Goal: Communication & Community: Answer question/provide support

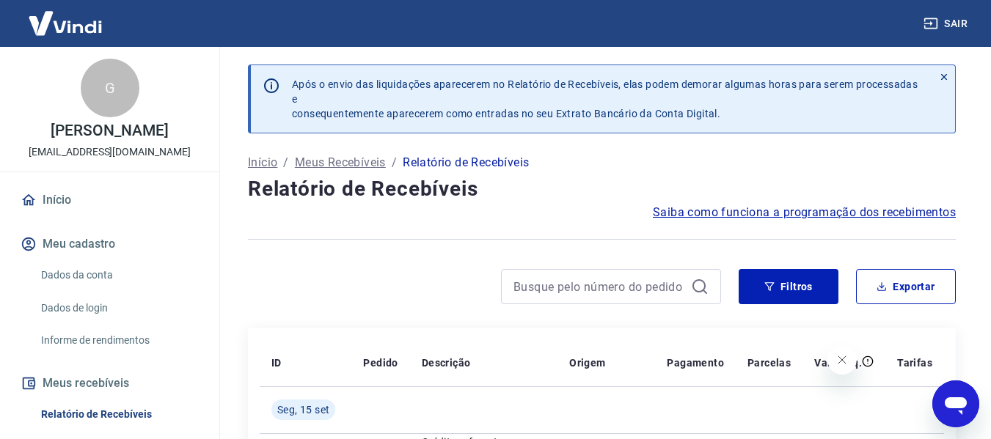
click at [947, 406] on icon "Abrir janela de mensagens" at bounding box center [956, 407] width 22 height 18
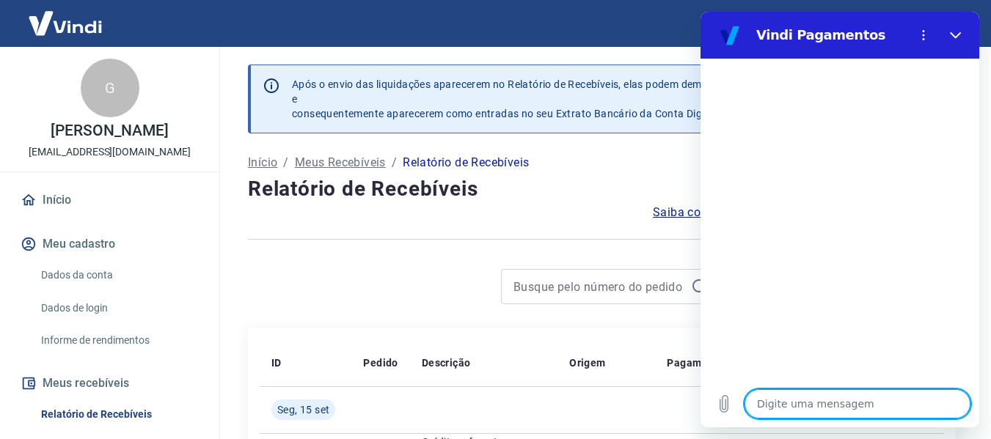
click at [811, 403] on textarea at bounding box center [858, 404] width 226 height 29
type textarea "o"
type textarea "x"
type textarea "oi"
type textarea "x"
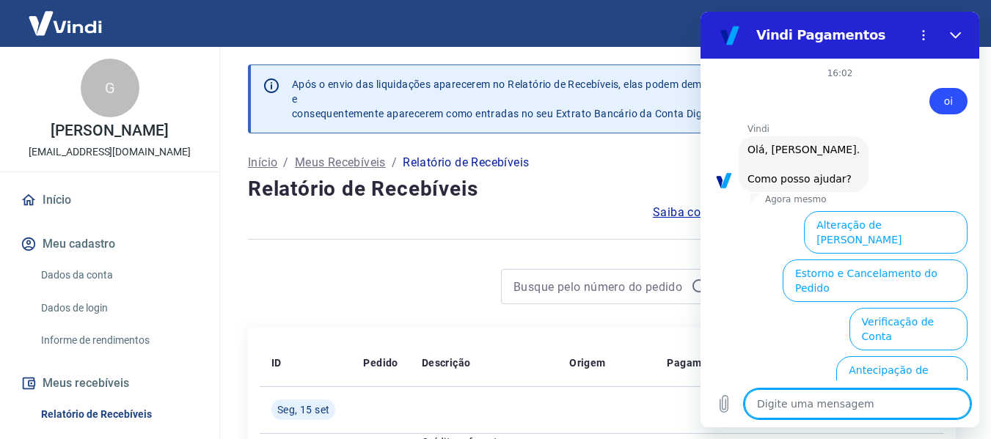
scroll to position [132, 0]
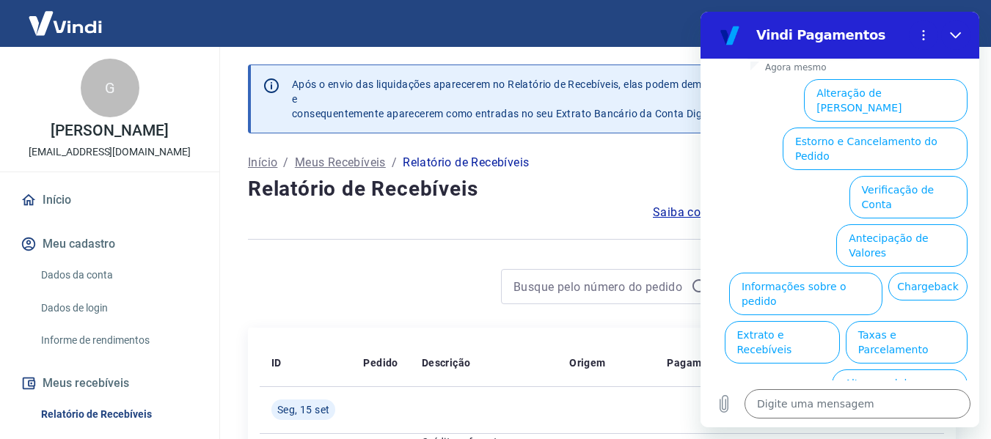
click at [840, 315] on li "Extrato e Recebíveis" at bounding box center [779, 339] width 121 height 48
click at [882, 273] on button "Informações sobre o pedido" at bounding box center [805, 294] width 153 height 43
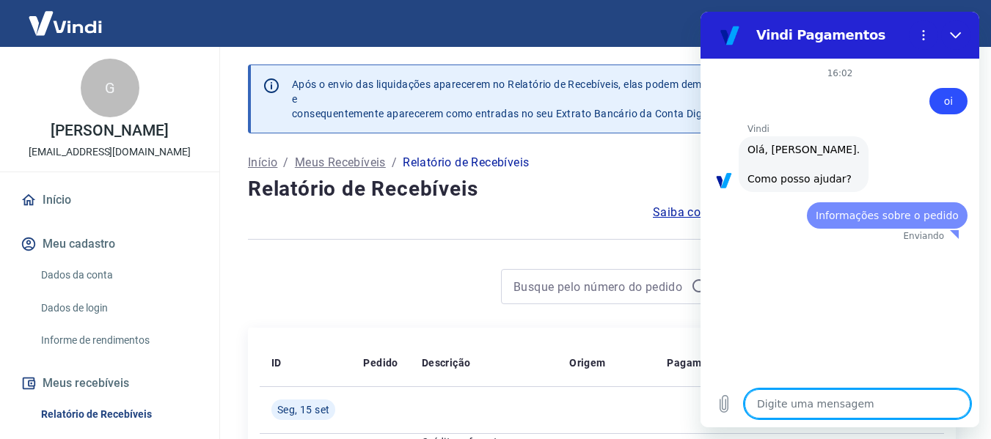
scroll to position [0, 0]
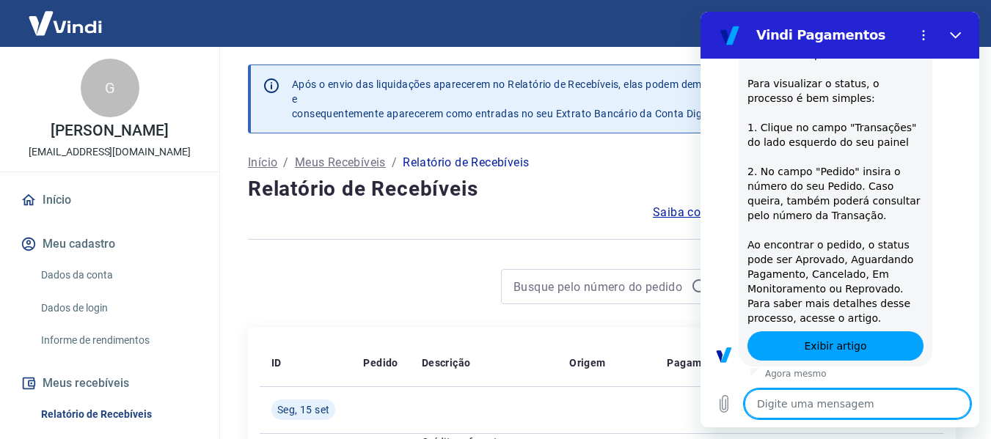
type textarea "x"
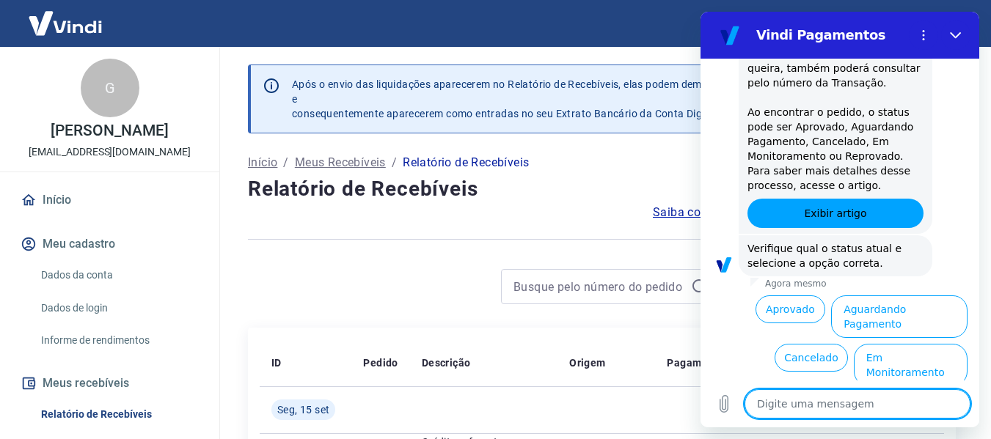
scroll to position [384, 0]
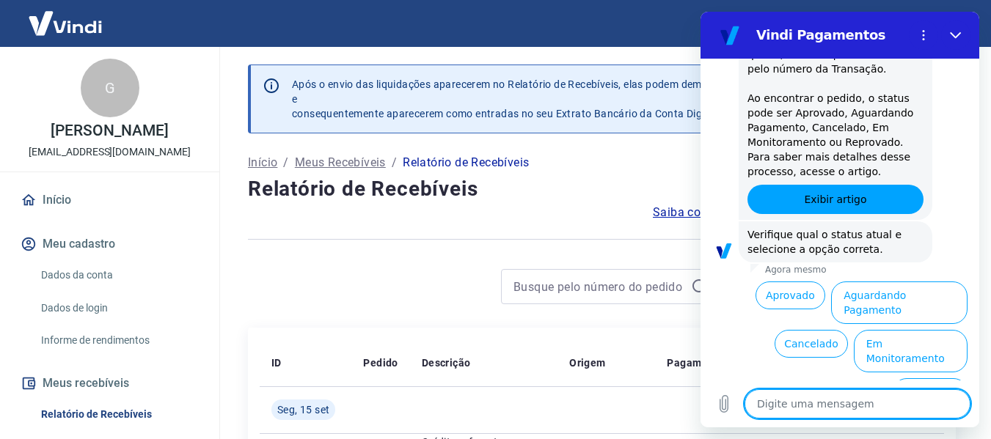
click at [834, 395] on textarea at bounding box center [858, 404] width 226 height 29
type textarea "q"
type textarea "x"
type textarea "qu"
type textarea "x"
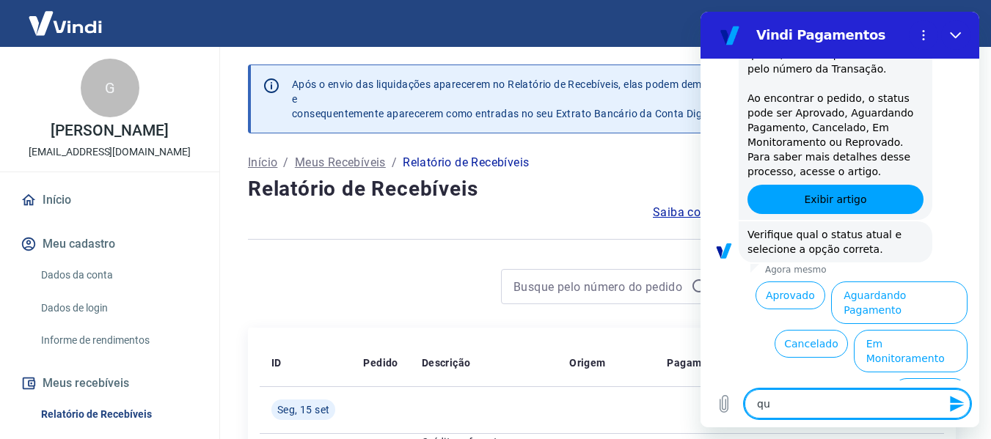
type textarea "que"
type textarea "x"
type textarea "quer"
type textarea "x"
type textarea "quero"
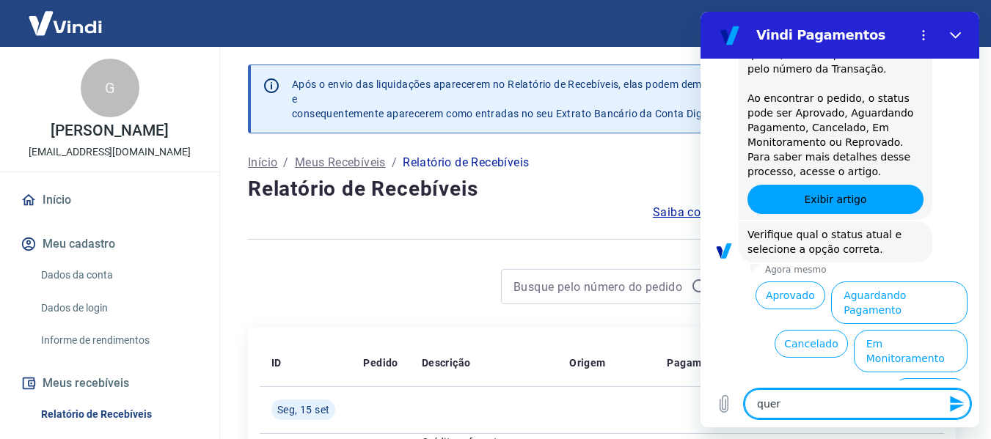
type textarea "x"
type textarea "quero"
type textarea "x"
type textarea "quero f"
type textarea "x"
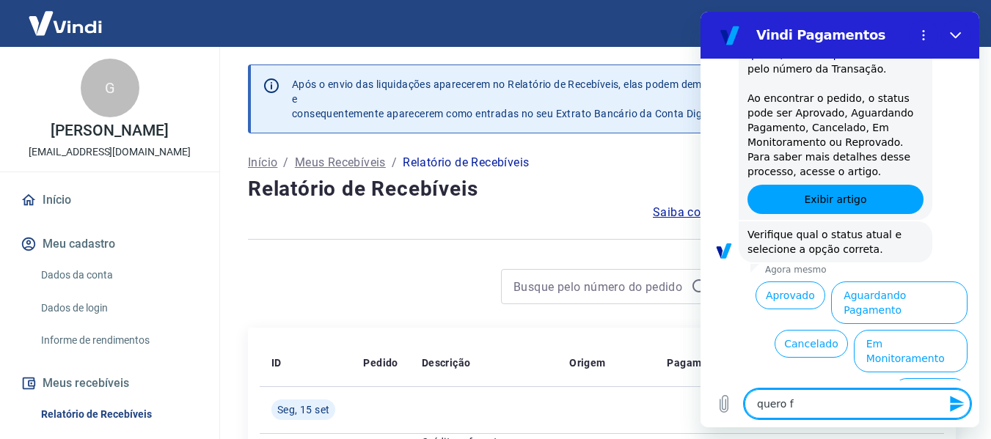
type textarea "quero fa"
type textarea "x"
type textarea "quero fal"
type textarea "x"
type textarea "quero fala"
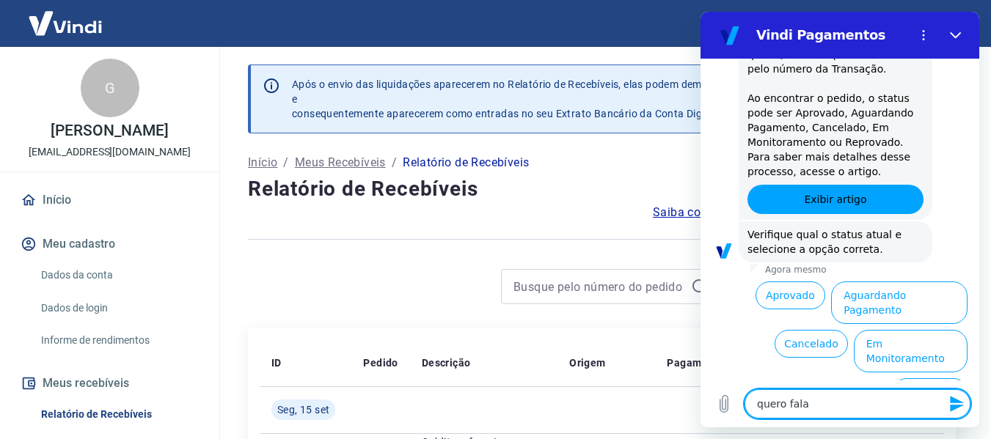
type textarea "x"
type textarea "quero falar"
type textarea "x"
type textarea "quero falar"
type textarea "x"
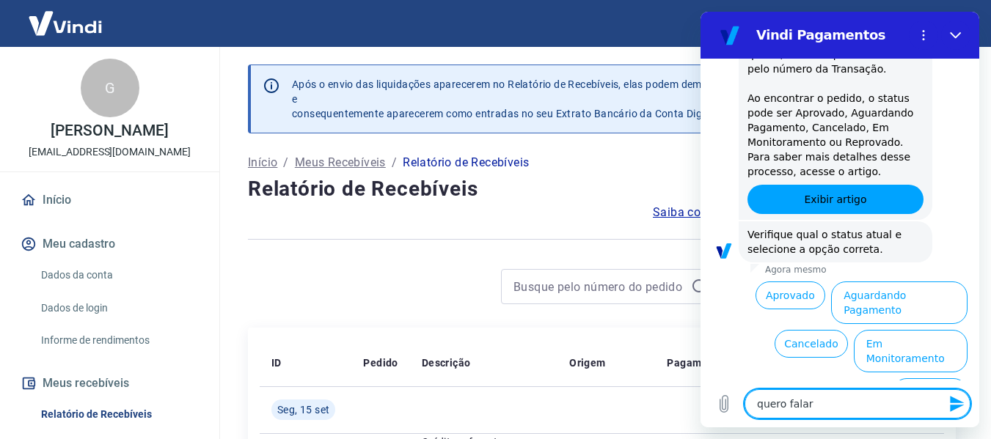
type textarea "quero falar c"
type textarea "x"
type textarea "quero falar co"
type textarea "x"
type textarea "quero falar com"
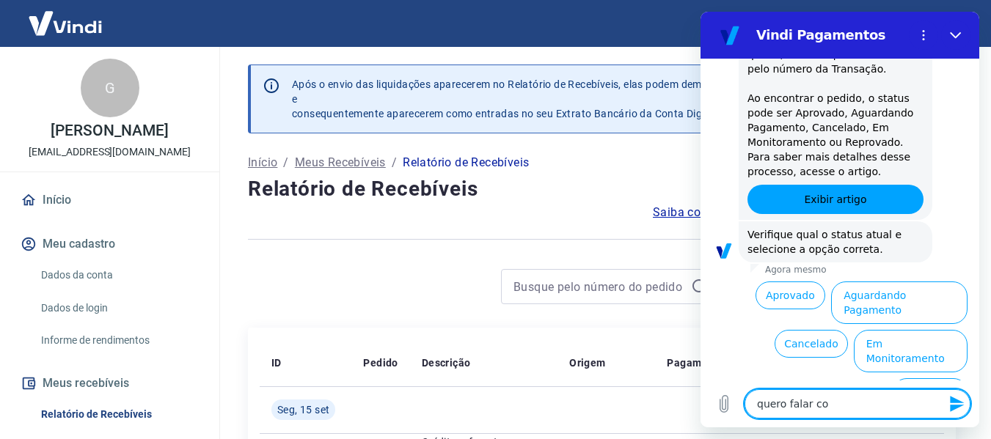
type textarea "x"
type textarea "quero falar com"
type textarea "x"
type textarea "quero falar com a"
type textarea "x"
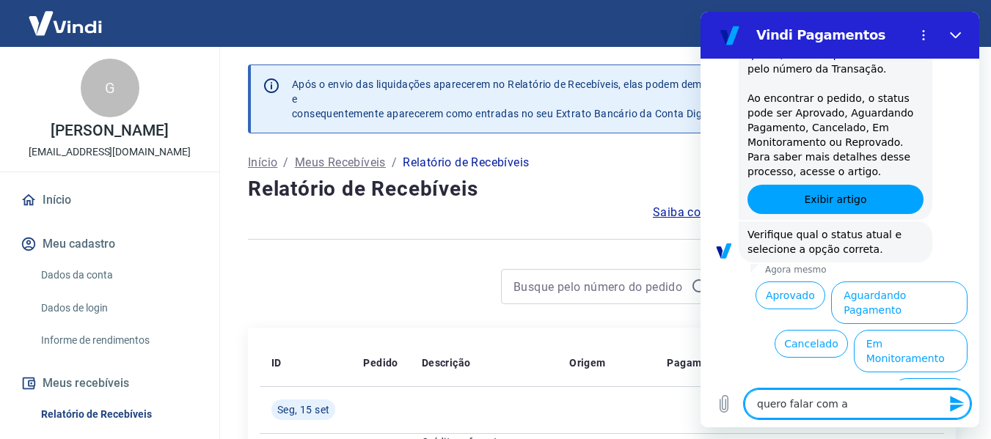
type textarea "quero falar com at"
type textarea "x"
type textarea "quero falar com ate"
type textarea "x"
type textarea "quero falar com aten"
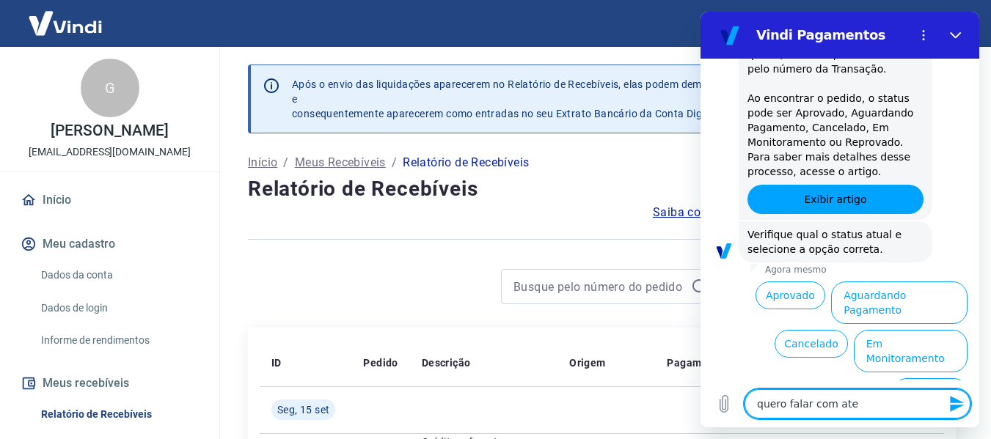
type textarea "x"
type textarea "quero falar com atend"
type textarea "x"
type textarea "quero falar com atende"
type textarea "x"
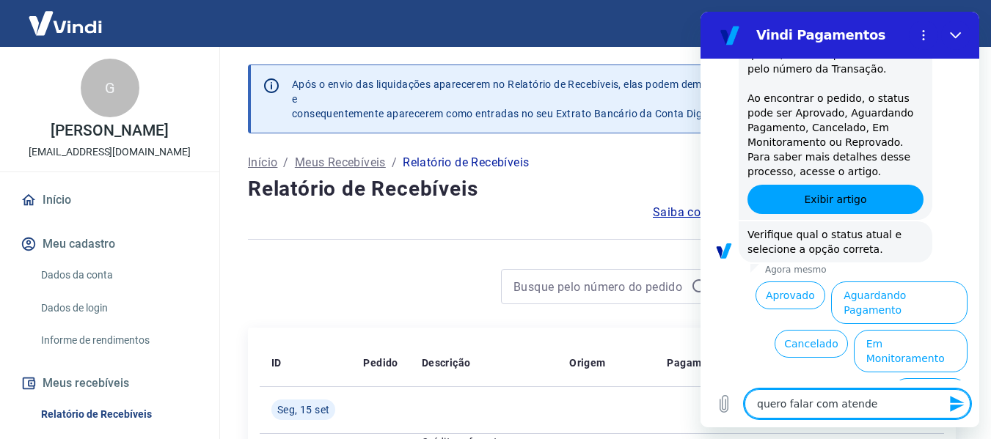
type textarea "quero falar com atenden"
type textarea "x"
type textarea "quero falar com atendent"
type textarea "x"
type textarea "quero falar com atendente"
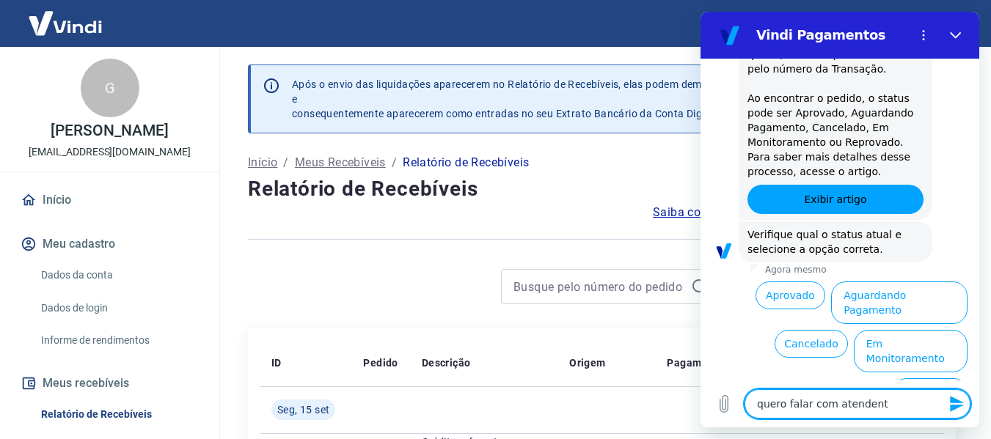
type textarea "x"
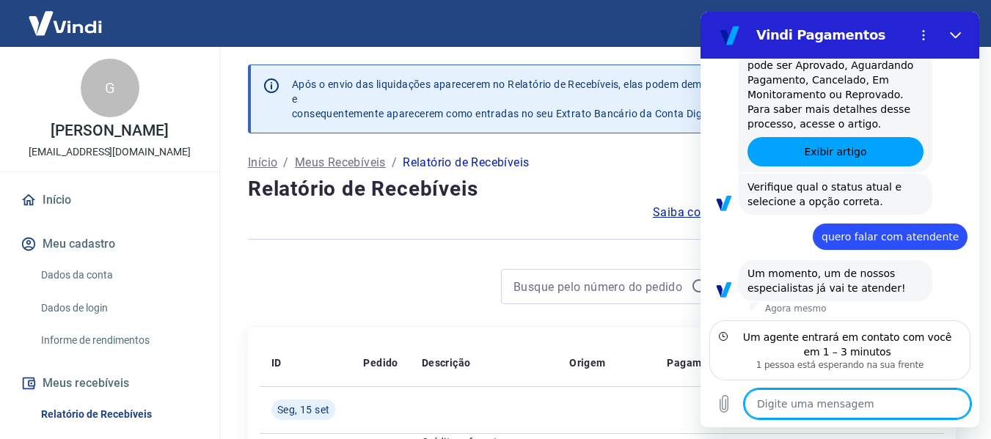
scroll to position [436, 0]
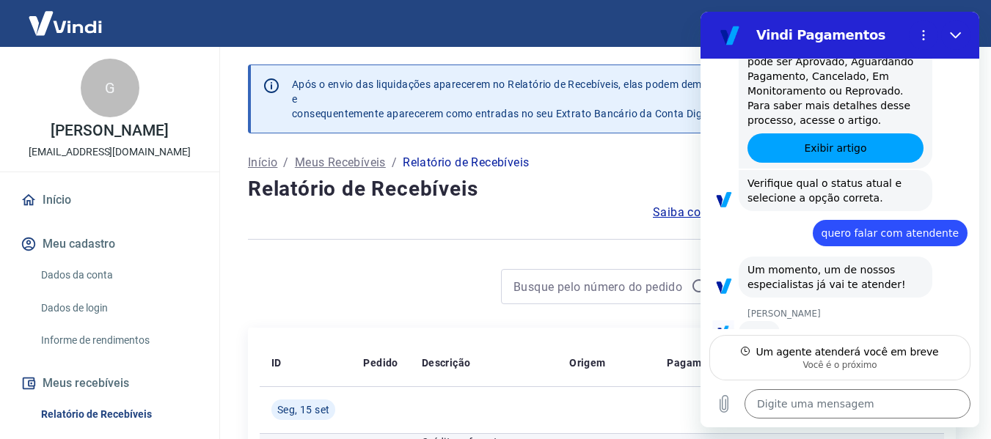
type textarea "x"
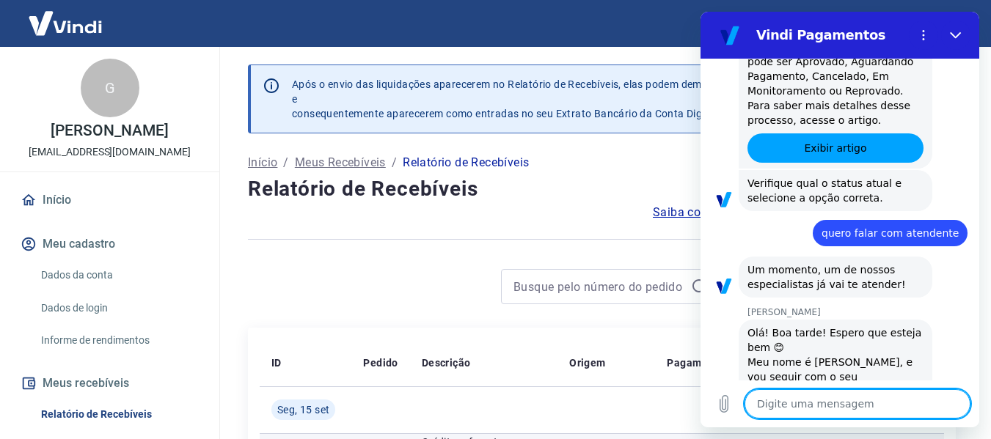
scroll to position [491, 0]
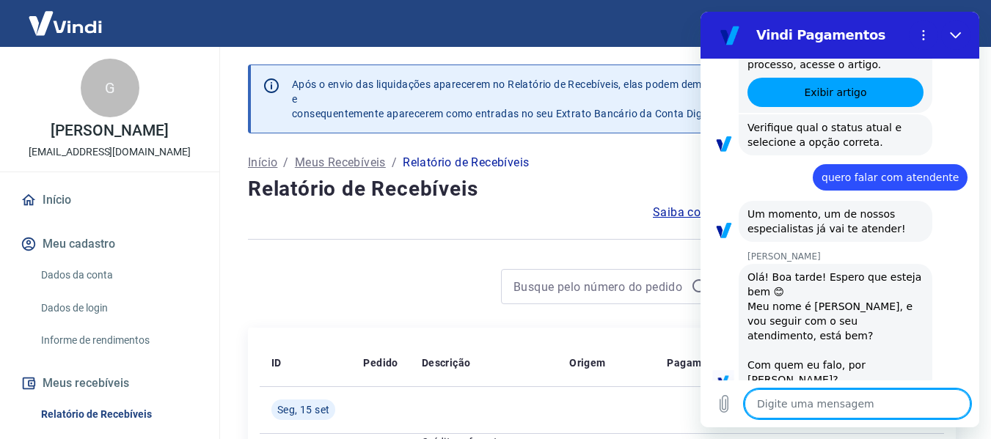
click at [783, 409] on textarea at bounding box center [858, 404] width 226 height 29
type textarea "O"
type textarea "x"
type textarea "OI"
type textarea "x"
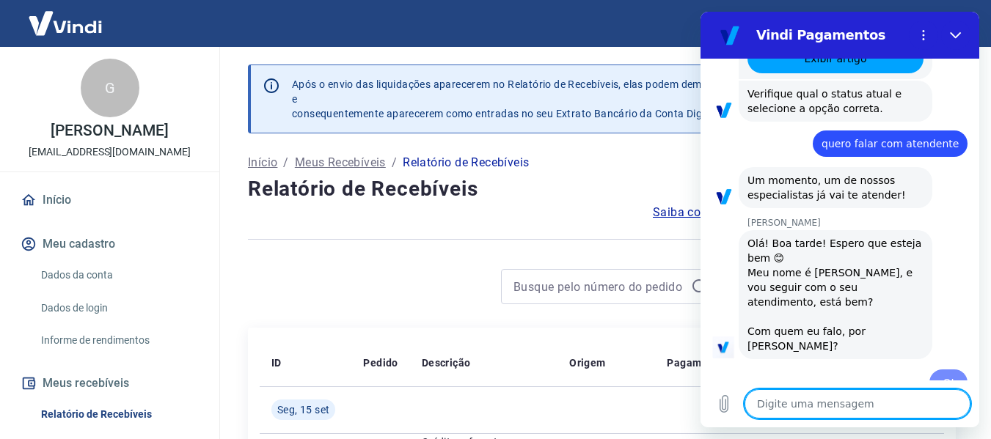
type textarea "x"
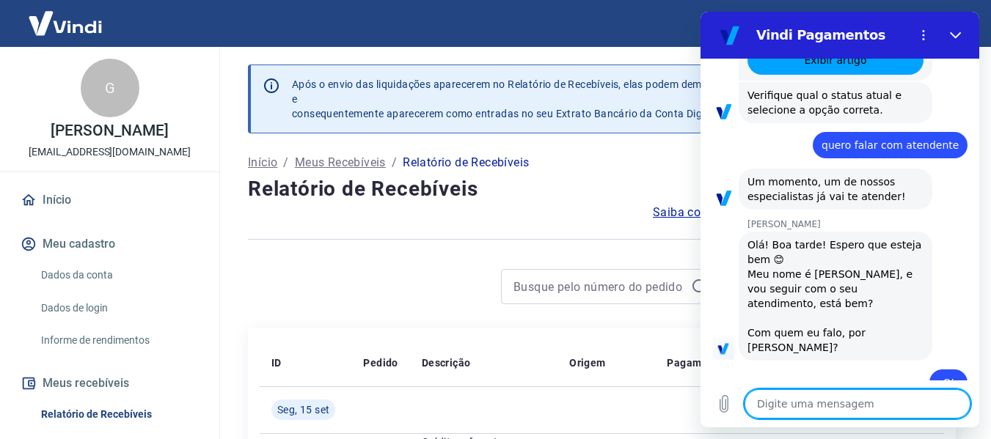
scroll to position [527, 0]
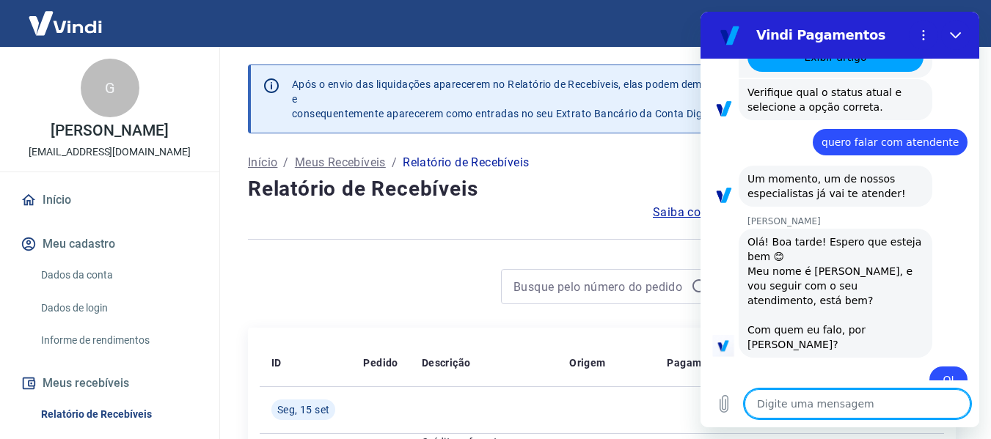
type textarea "G"
type textarea "x"
type textarea "Gi"
type textarea "x"
type textarea "Gio"
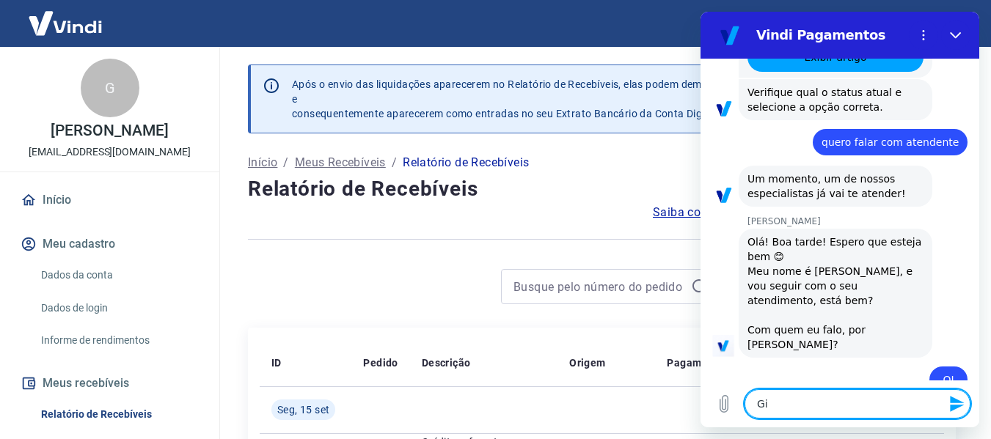
type textarea "x"
type textarea "Giov"
type textarea "x"
type textarea "Giova"
type textarea "x"
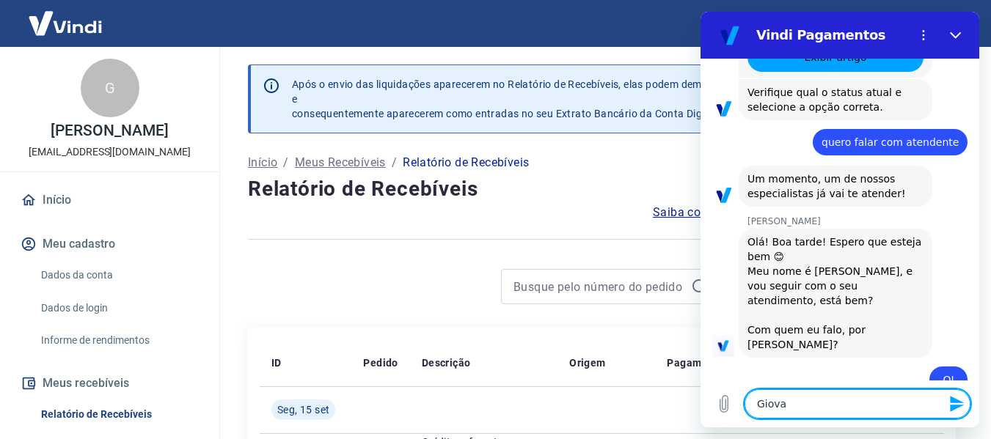
type textarea "Giovan"
type textarea "x"
type textarea "Giovani"
type textarea "x"
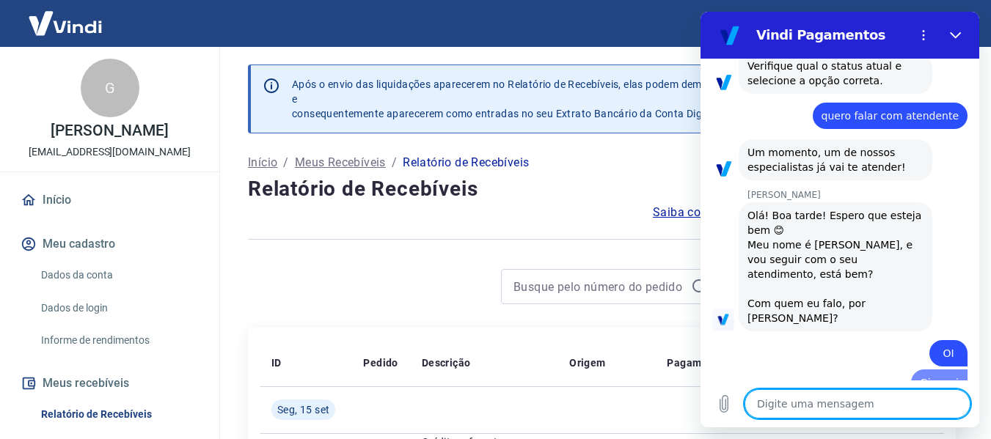
type textarea "x"
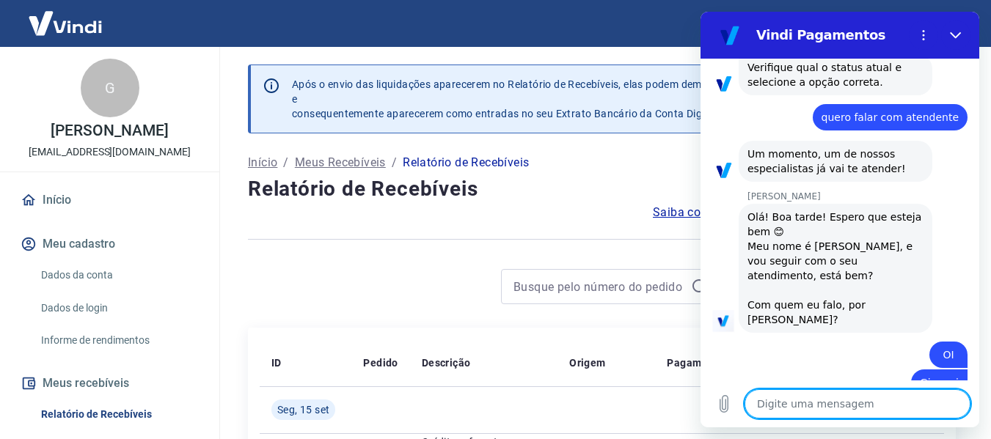
scroll to position [555, 0]
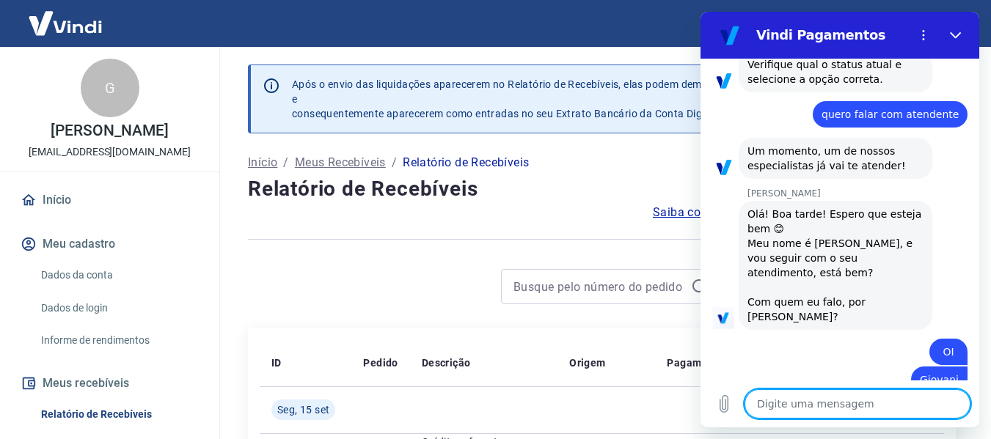
paste textarea "um cliente falou que deu erro no pix da vindi"
type textarea "um cliente falou que deu erro no pix da vindi"
type textarea "x"
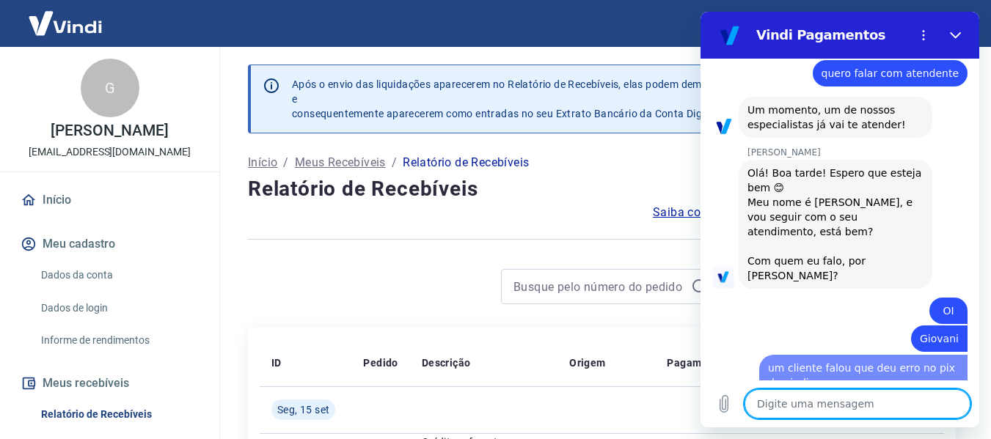
type textarea "x"
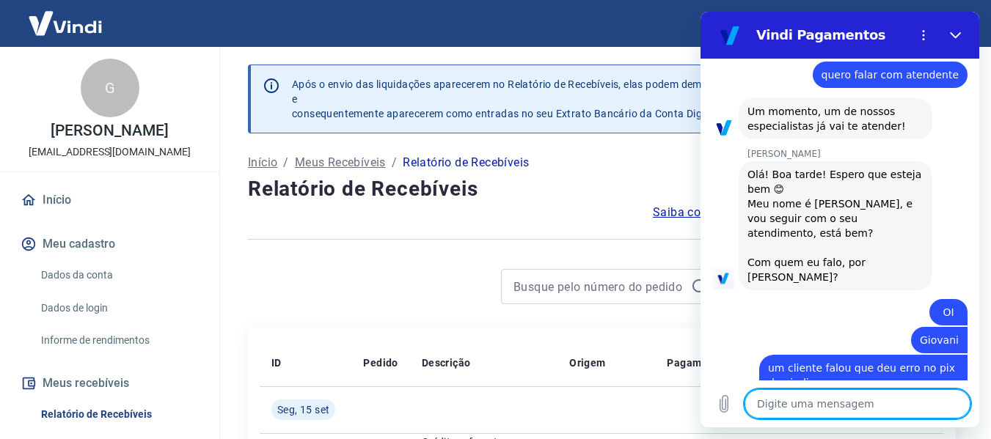
scroll to position [597, 0]
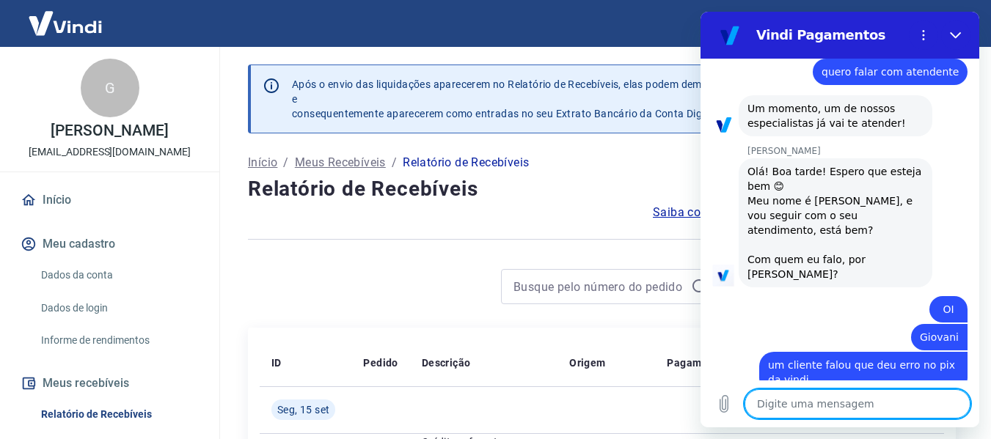
type textarea "d"
type textarea "x"
type textarea "ds"
type textarea "x"
type textarea "dsa"
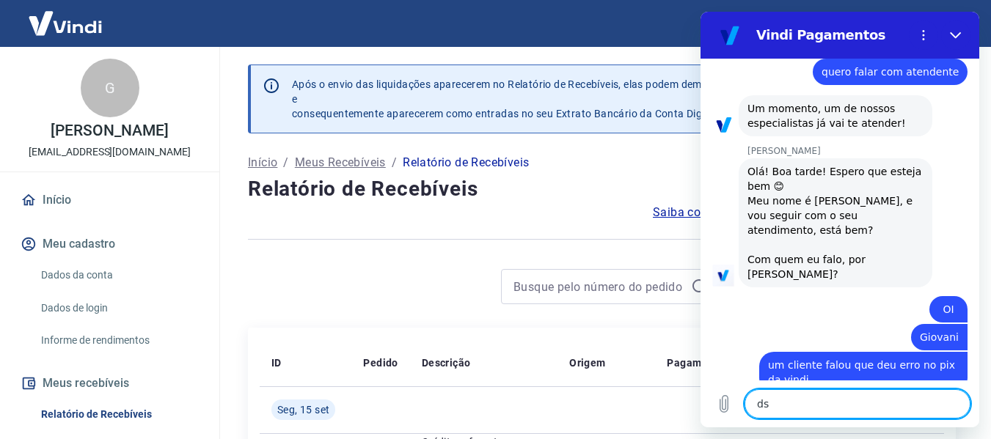
type textarea "x"
type textarea "ds"
type textarea "x"
type textarea "d"
type textarea "x"
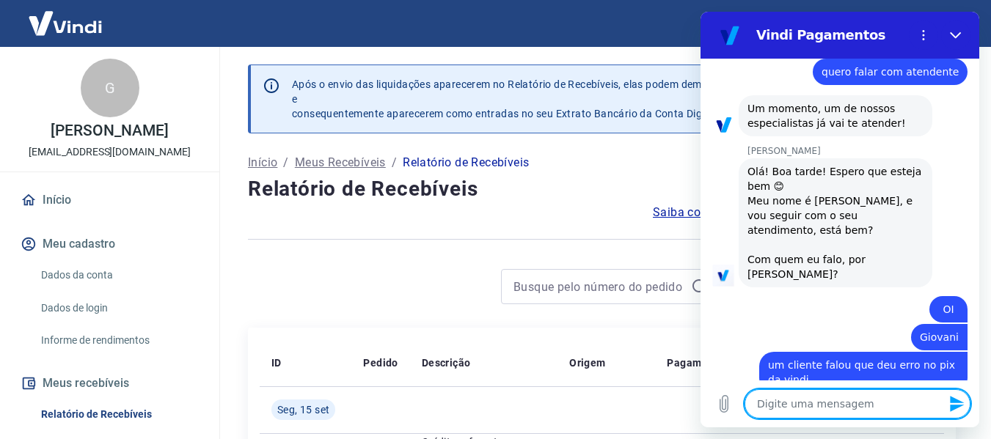
type textarea "x"
type textarea "s"
type textarea "x"
type textarea "sa"
type textarea "x"
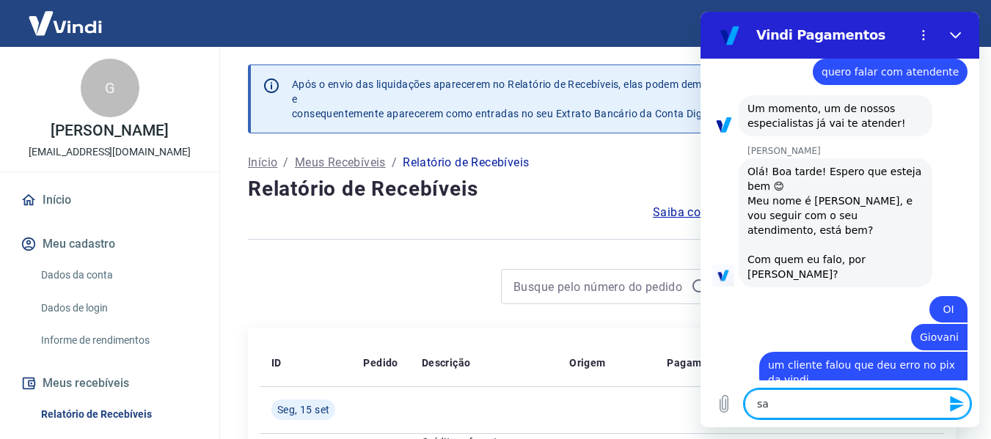
type textarea "sab"
type textarea "x"
type textarea "sabe"
type textarea "x"
type textarea "sabe"
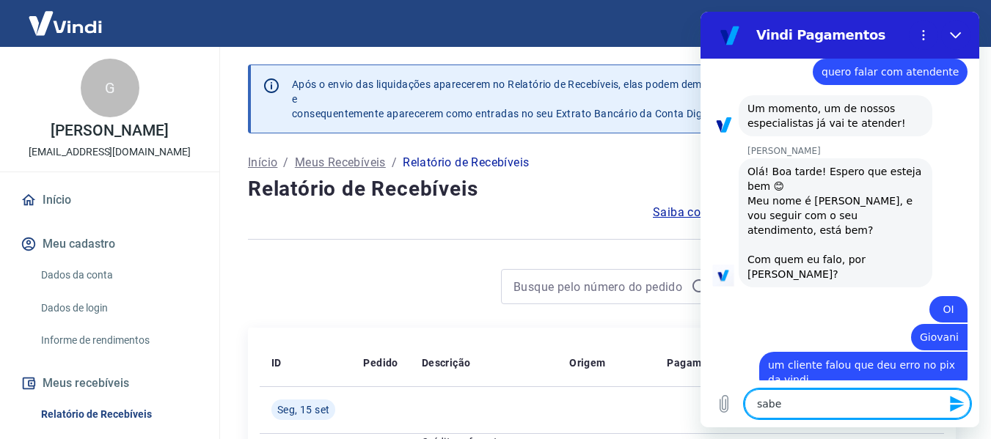
type textarea "x"
type textarea "sabe m"
type textarea "x"
type textarea "sabe me"
type textarea "x"
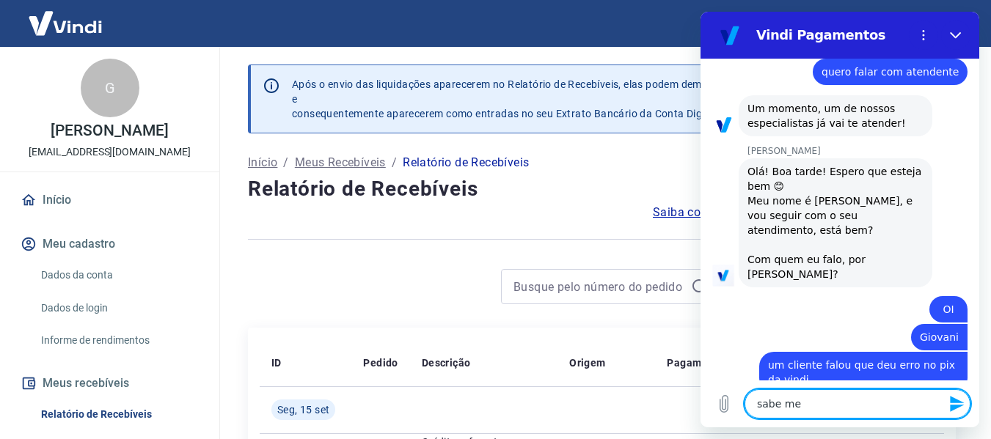
type textarea "sabe me"
type textarea "x"
type textarea "sabe me d"
type textarea "x"
type textarea "sabe me di"
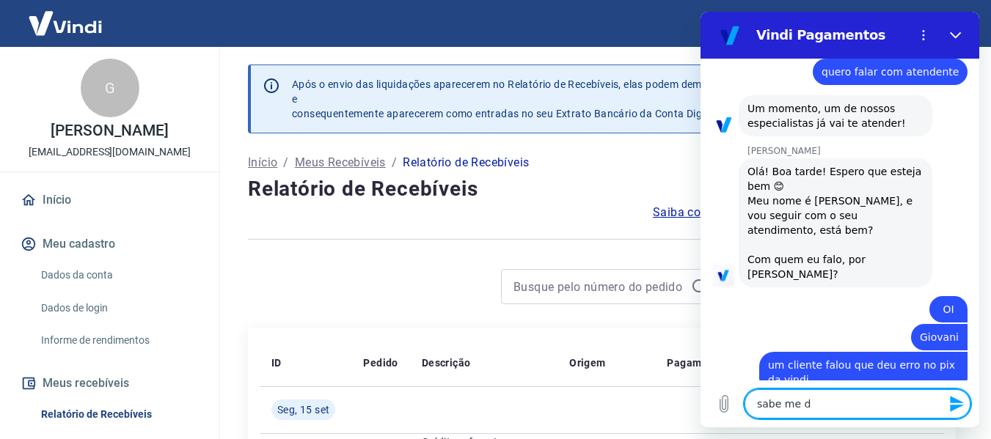
type textarea "x"
type textarea "sabe me dixz"
type textarea "x"
type textarea "sabe me dix"
type textarea "x"
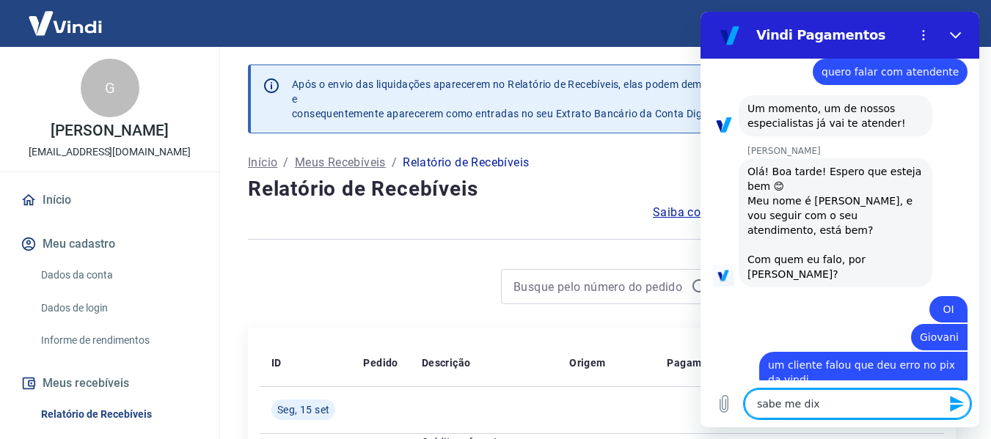
type textarea "sabe me dixe"
type textarea "x"
type textarea "sabe me dix"
type textarea "x"
type textarea "sabe me di"
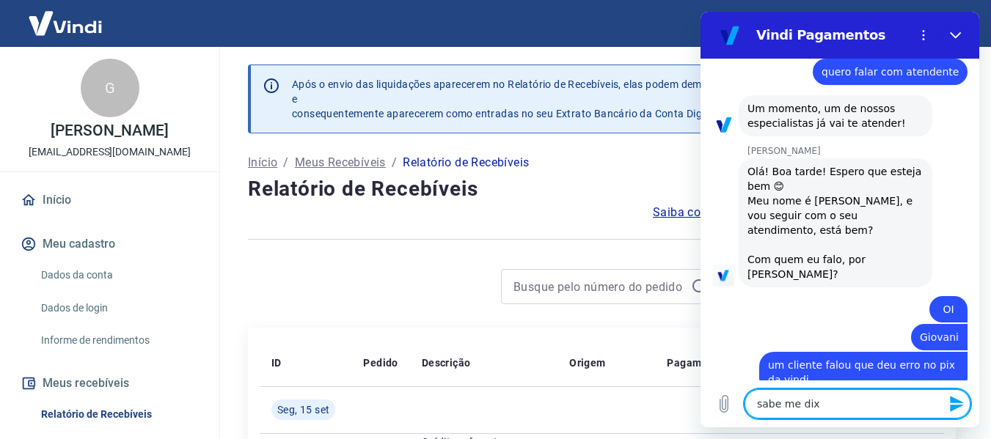
type textarea "x"
type textarea "sabe me diz"
type textarea "x"
type textarea "sabe me dize"
type textarea "x"
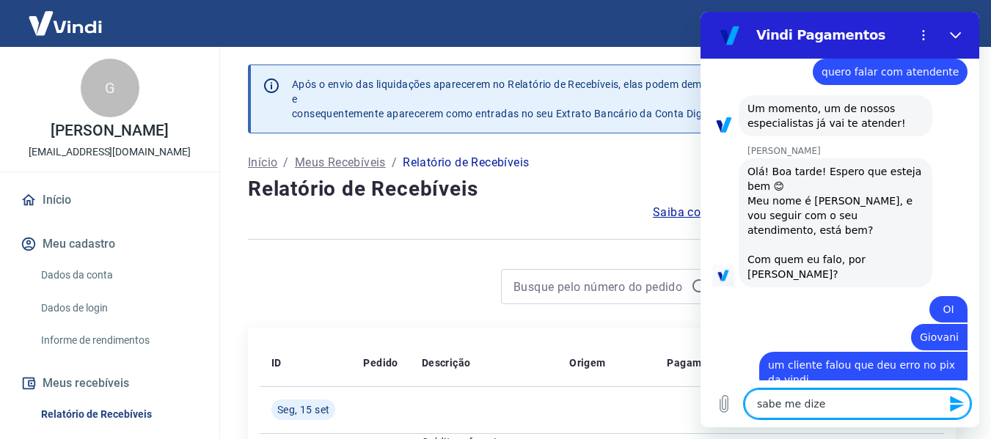
type textarea "sabe me dizer"
type textarea "x"
type textarea "sabe me dizer"
type textarea "x"
paste textarea "se está com alguma instabilidade?"
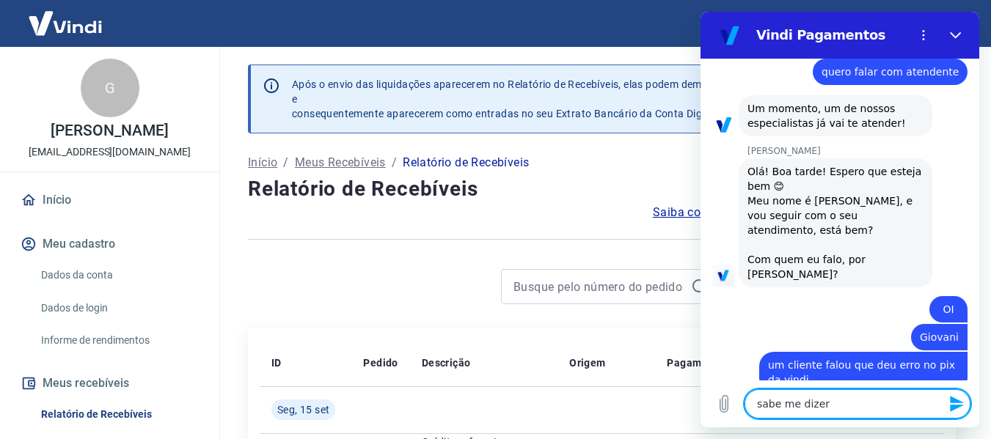
type textarea "sabe me dizer se está com alguma instabilidade?"
type textarea "x"
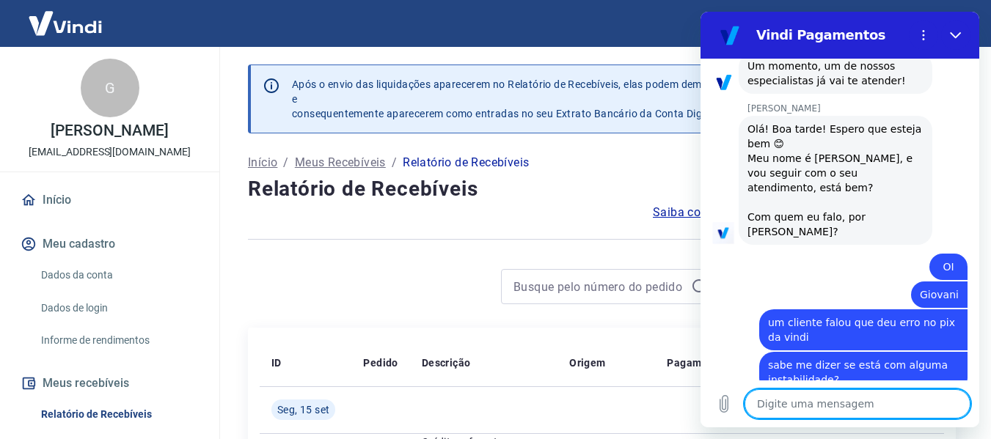
scroll to position [710, 0]
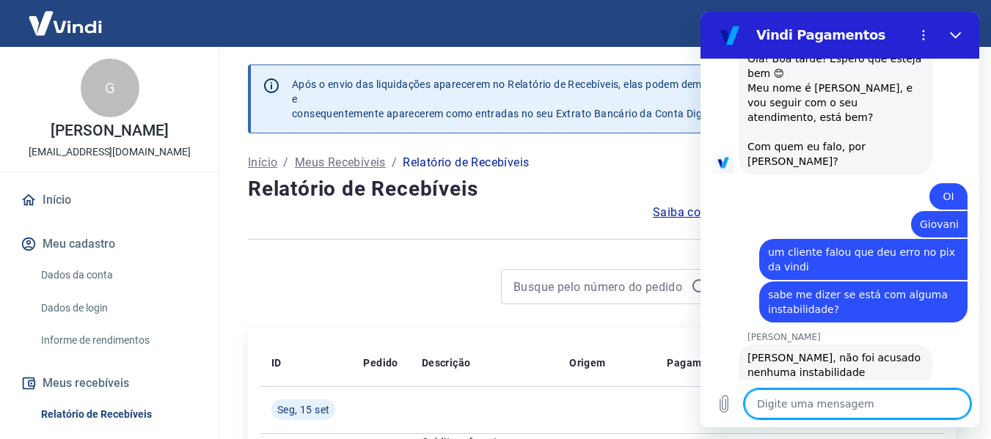
click at [874, 401] on textarea at bounding box center [858, 404] width 226 height 29
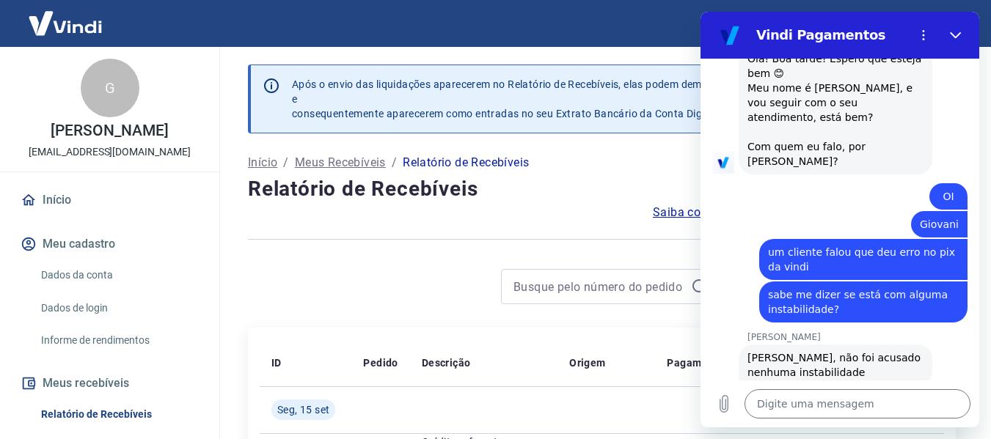
type textarea "x"
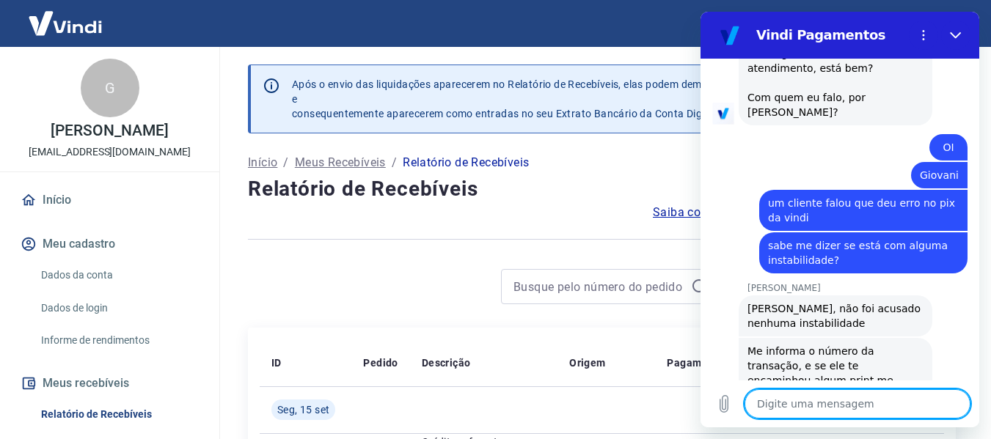
scroll to position [760, 0]
click at [889, 398] on textarea at bounding box center [858, 404] width 226 height 29
click at [836, 357] on span "Me informa o número da transação, e se ele te encaminhou algum print me encamin…" at bounding box center [835, 372] width 176 height 59
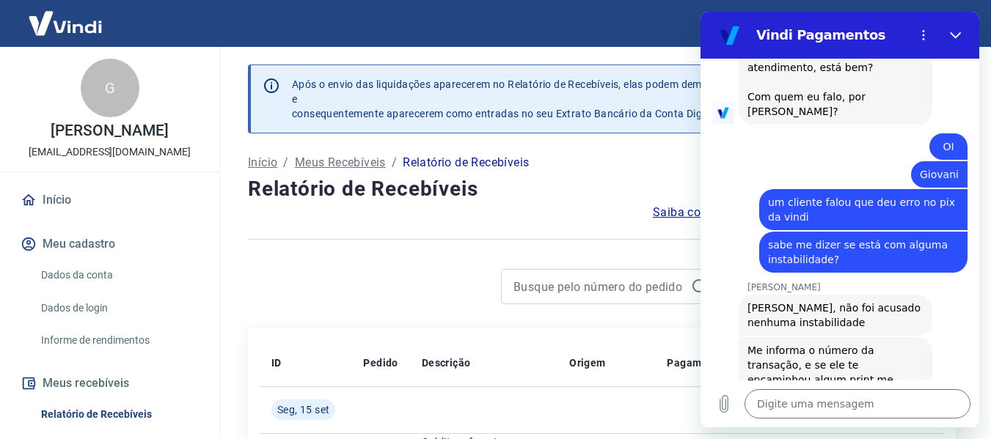
click at [836, 357] on span "Me informa o número da transação, e se ele te encaminhou algum print me encamin…" at bounding box center [835, 372] width 176 height 59
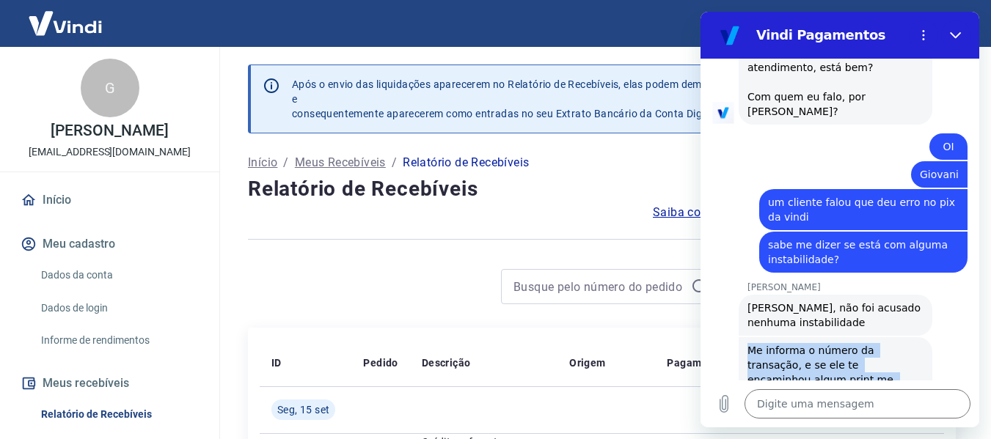
click at [837, 356] on span "Me informa o número da transação, e se ele te encaminhou algum print me encamin…" at bounding box center [835, 372] width 176 height 59
copy span "Me informa o número da transação, e se ele te encaminhou algum print me encamin…"
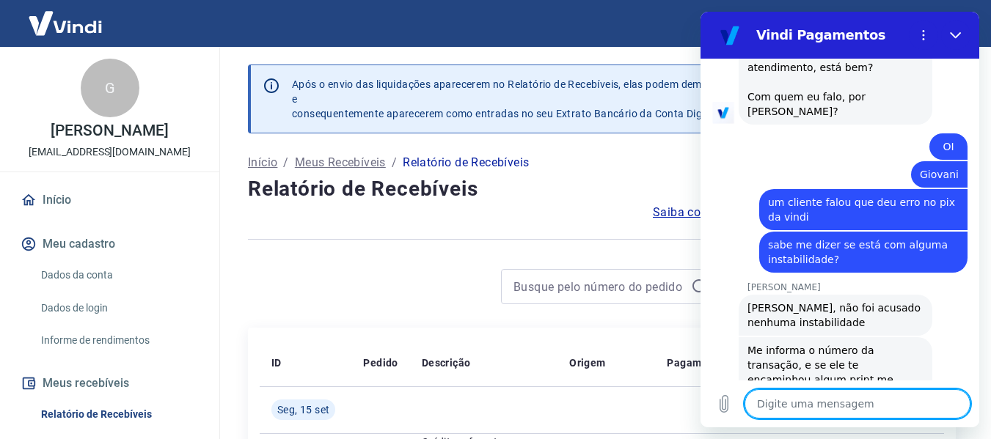
click at [811, 398] on textarea at bounding box center [858, 404] width 226 height 29
type textarea "e"
type textarea "x"
type textarea "eu"
type textarea "x"
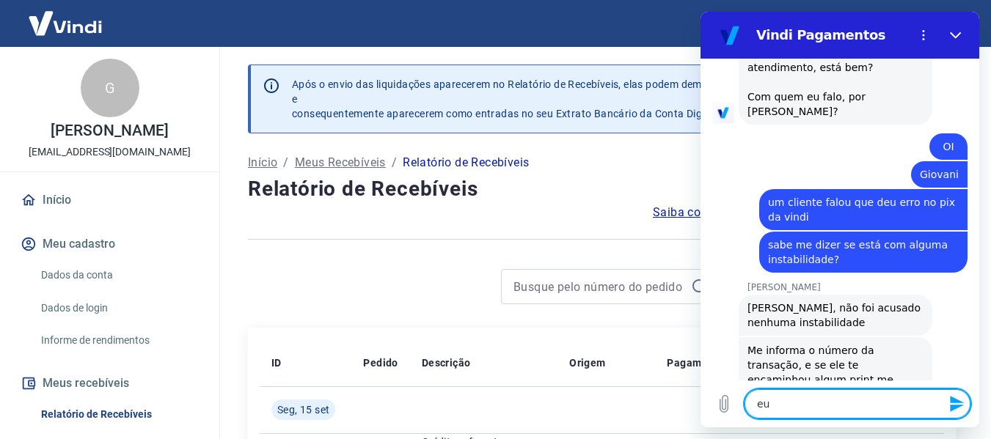
type textarea "eu"
type textarea "x"
type textarea "eu p"
type textarea "x"
type textarea "eu pe"
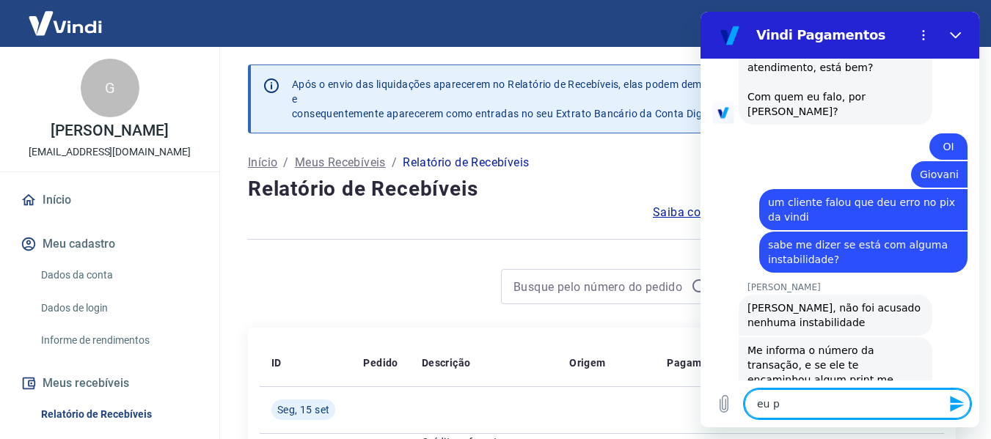
type textarea "x"
type textarea "eu ped"
type textarea "x"
type textarea "eu pedi"
type textarea "x"
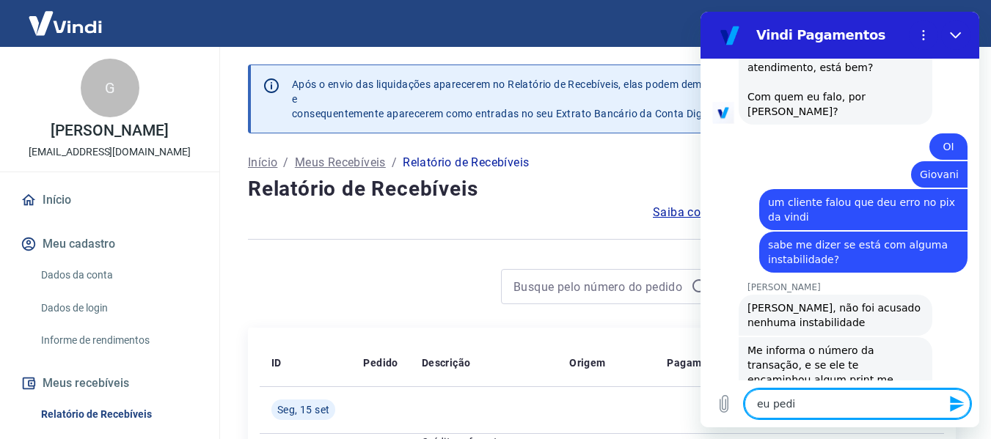
type textarea "eu pedi"
type textarea "x"
type textarea "eu pedi p"
type textarea "x"
type textarea "eu pedi pa"
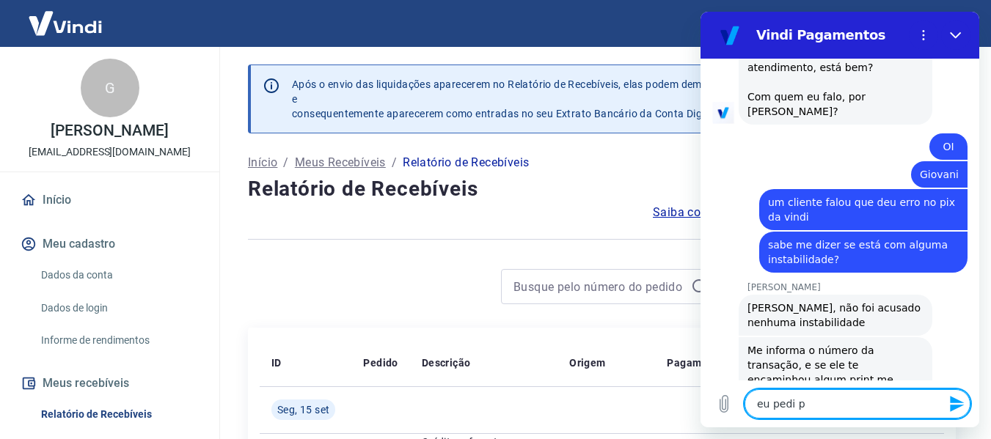
type textarea "x"
type textarea "eu pedi par"
type textarea "x"
type textarea "eu pedi para"
type textarea "x"
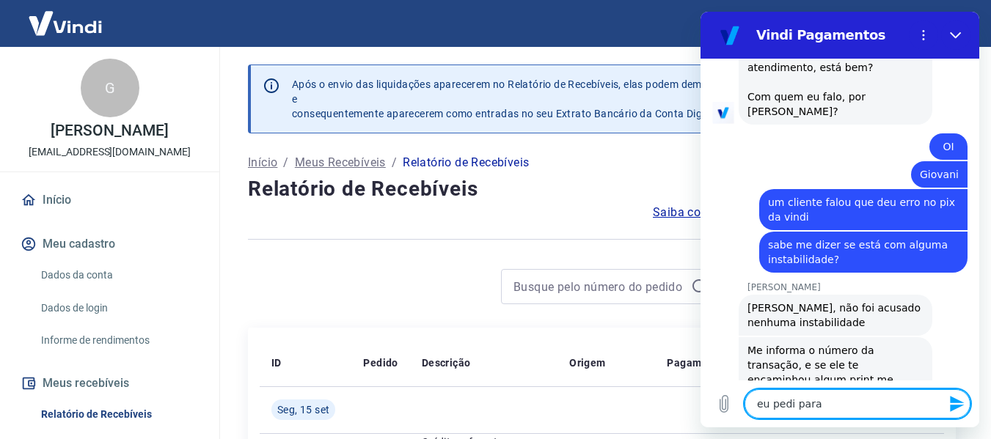
type textarea "eu pedi para"
type textarea "x"
type textarea "eu pedi para e"
type textarea "x"
type textarea "eu pedi para el"
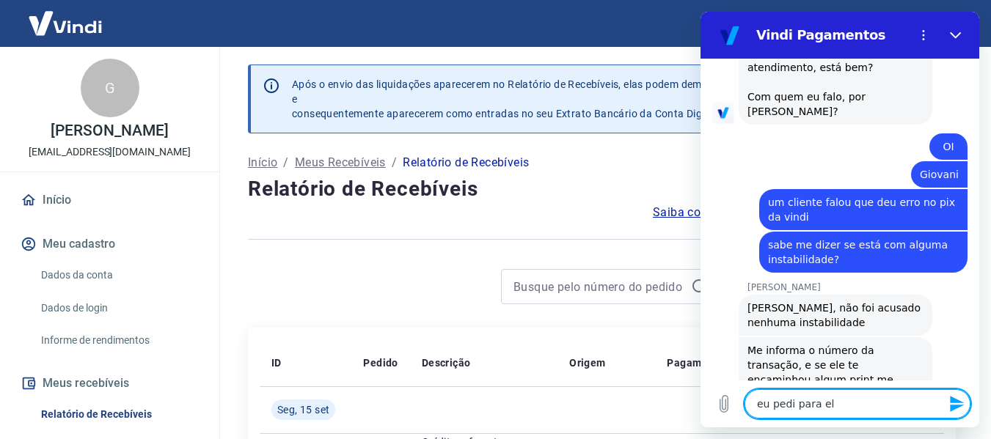
type textarea "x"
type textarea "eu pedi para ele"
type textarea "x"
type textarea "eu pedi para eles"
type textarea "x"
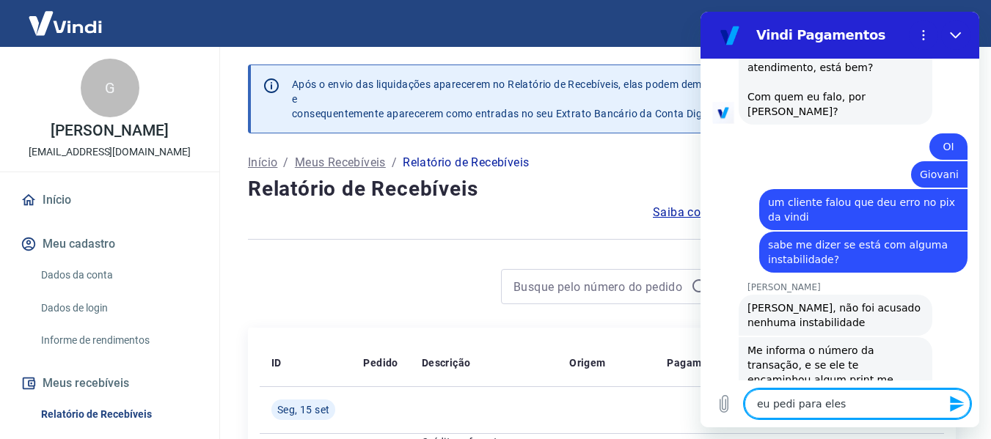
type textarea "eu pedi para eles"
type textarea "x"
type textarea "eu pedi para eles"
type textarea "x"
type textarea "eu pedi para ele"
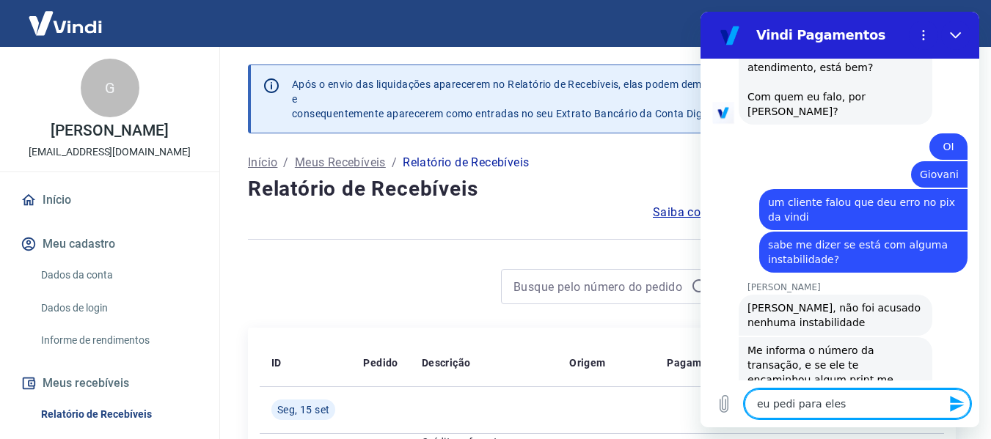
type textarea "x"
type textarea "eu pedi para ele"
type textarea "x"
type textarea "eu pedi para ele u"
type textarea "x"
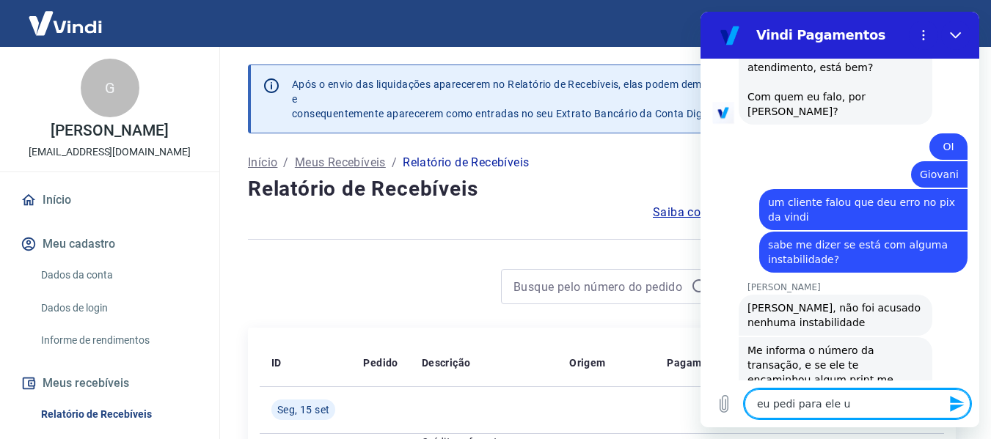
type textarea "eu pedi para ele um"
type textarea "x"
type textarea "eu pedi para ele um"
type textarea "x"
type textarea "eu pedi para ele um p"
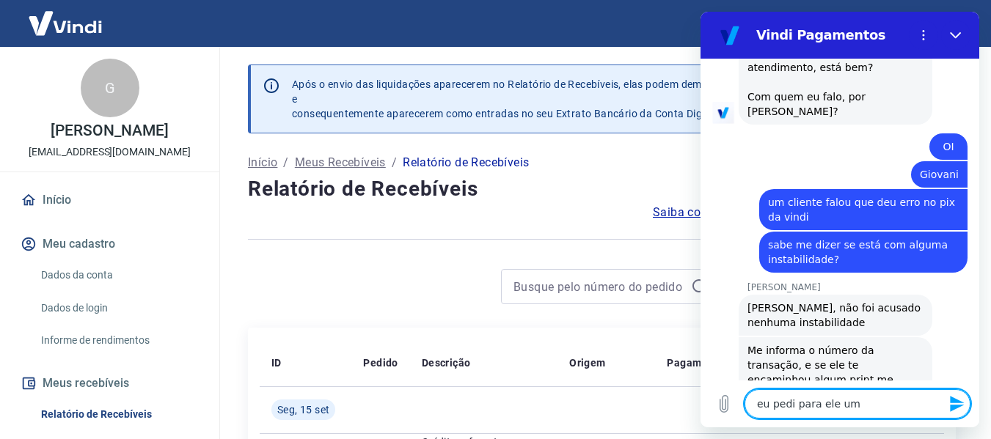
type textarea "x"
type textarea "eu pedi para ele um pr"
type textarea "x"
type textarea "eu pedi para ele um pri"
type textarea "x"
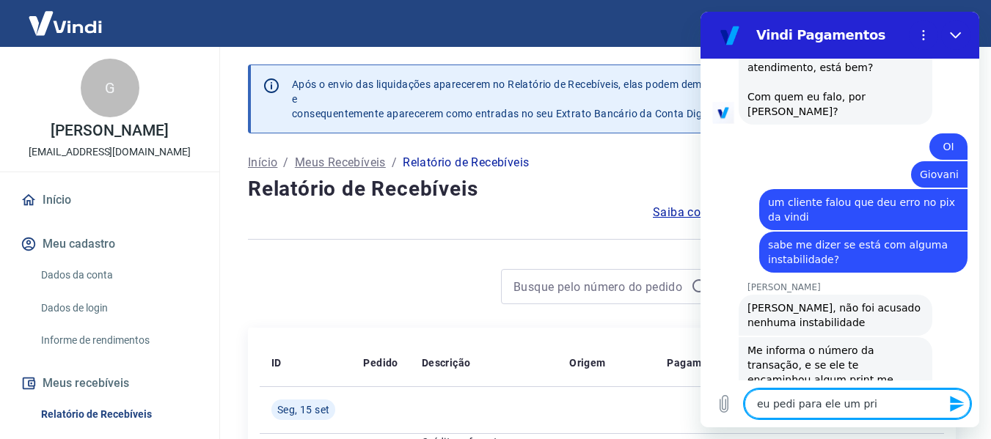
type textarea "eu pedi para ele um prin"
type textarea "x"
type textarea "eu pedi para ele um print"
type textarea "x"
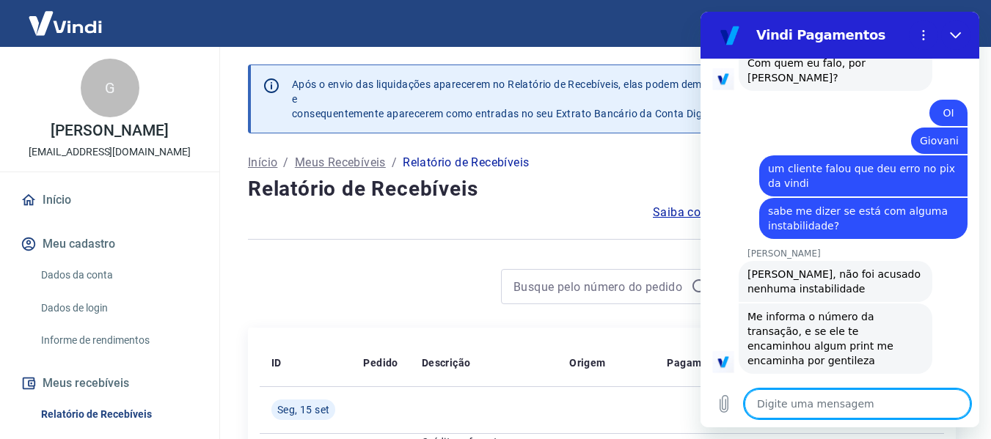
type textarea "s"
type textarea "x"
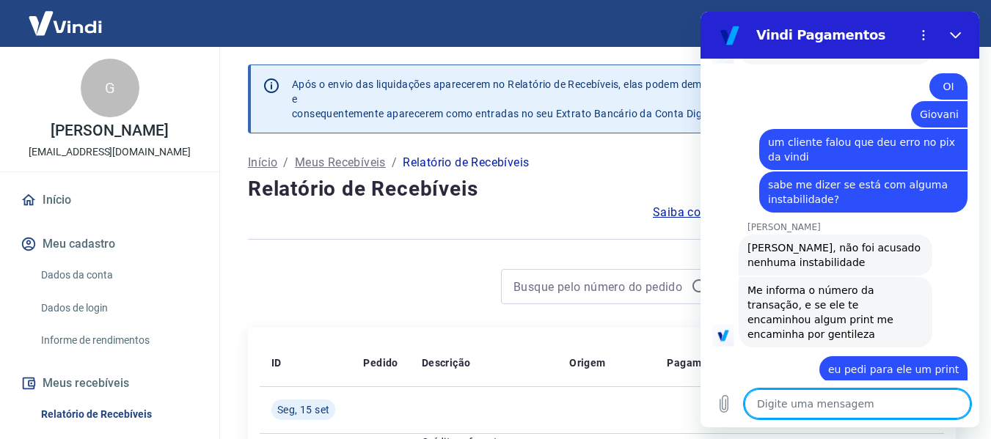
scroll to position [823, 0]
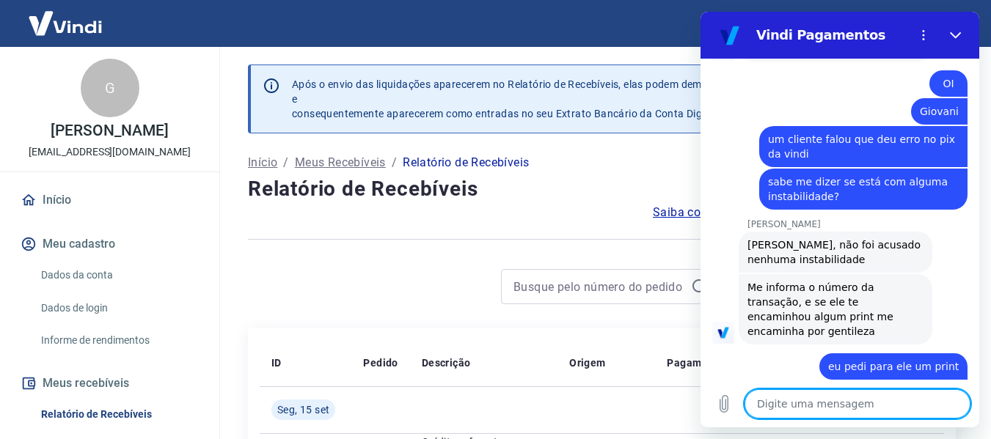
paste textarea "TRANSAÇÃO 227787991"
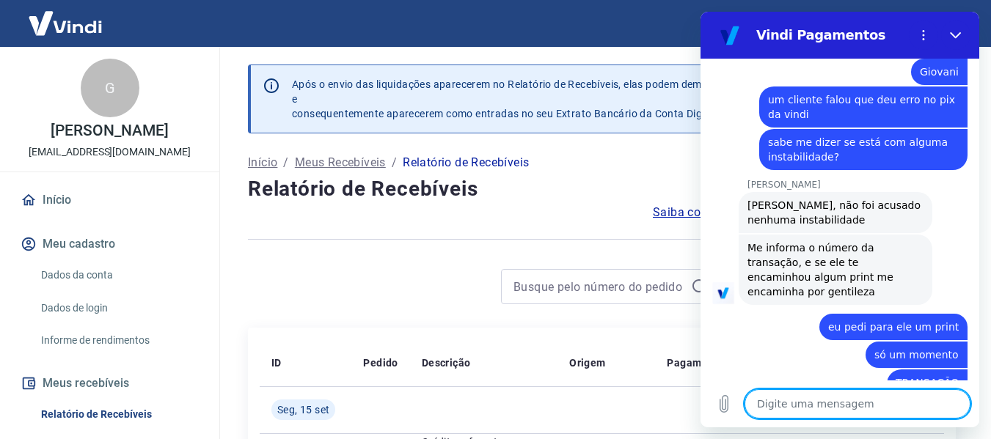
scroll to position [866, 0]
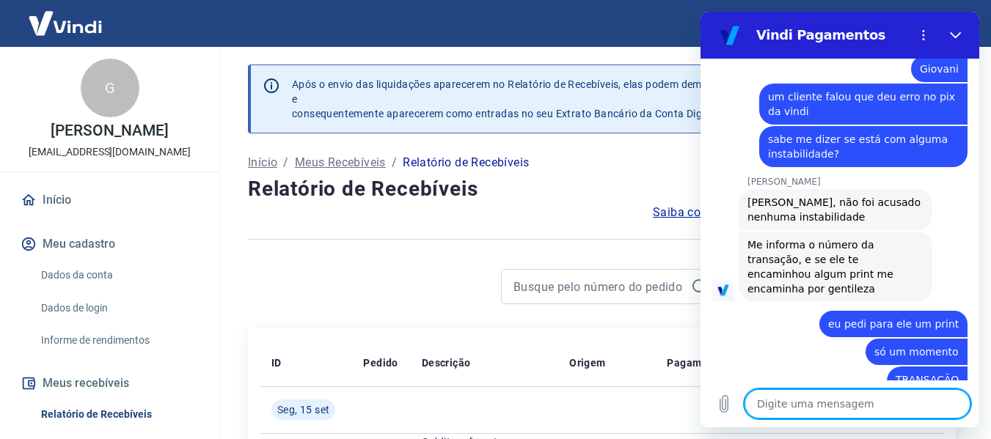
click at [816, 195] on span "[PERSON_NAME], não foi acusado nenhuma instabilidade" at bounding box center [835, 209] width 176 height 29
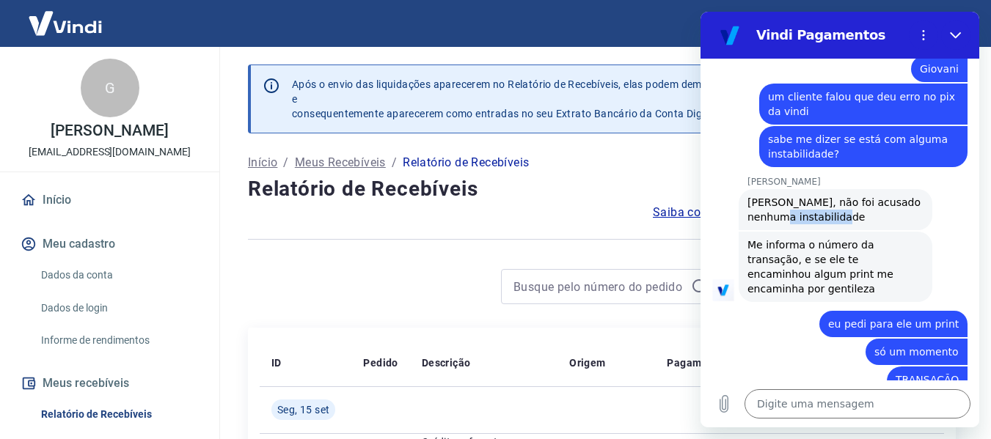
click at [816, 195] on span "[PERSON_NAME], não foi acusado nenhuma instabilidade" at bounding box center [835, 209] width 176 height 29
drag, startPoint x: 856, startPoint y: 197, endPoint x: 838, endPoint y: 197, distance: 17.6
click at [856, 197] on div "[PERSON_NAME] diz: [PERSON_NAME], não foi acusado nenhuma instabilidade" at bounding box center [836, 209] width 194 height 41
click at [723, 401] on icon "Carregar arquivo" at bounding box center [724, 404] width 18 height 18
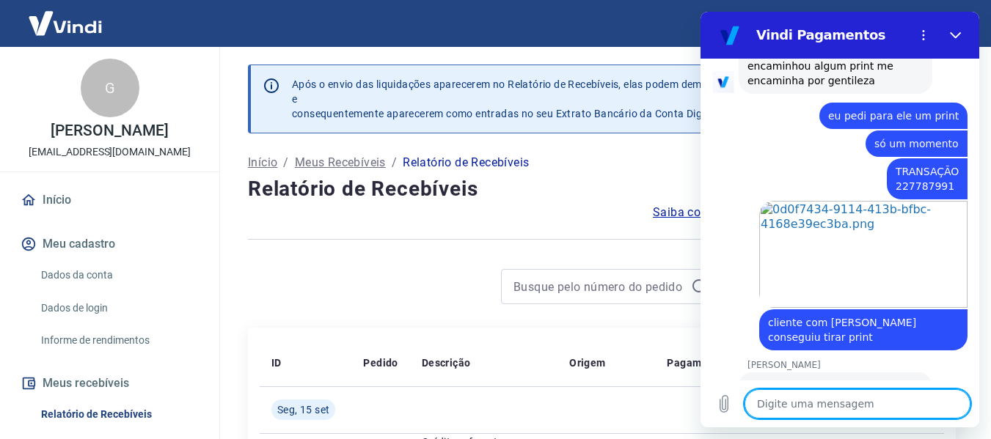
scroll to position [1072, 0]
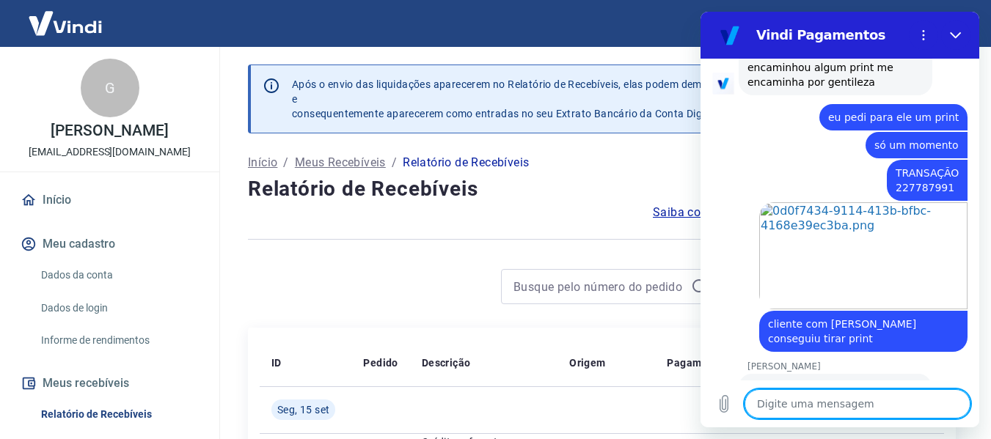
click at [860, 400] on textarea at bounding box center [858, 404] width 226 height 29
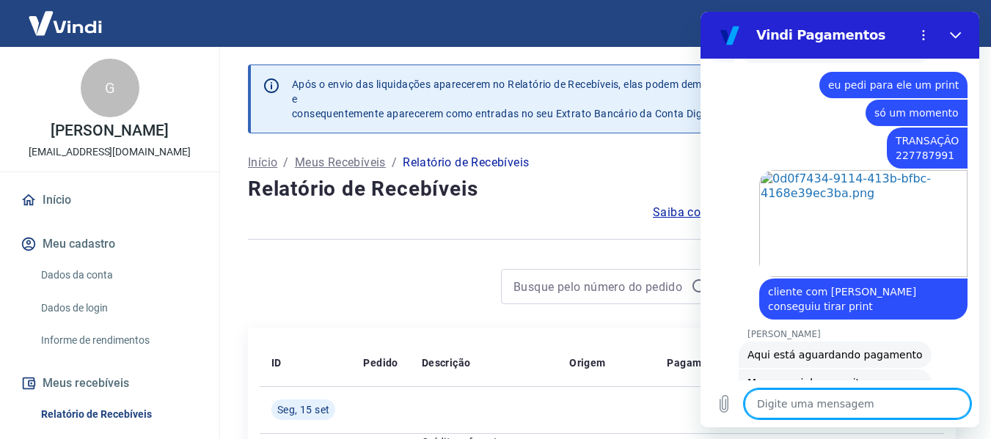
click at [843, 409] on textarea at bounding box center [858, 404] width 226 height 29
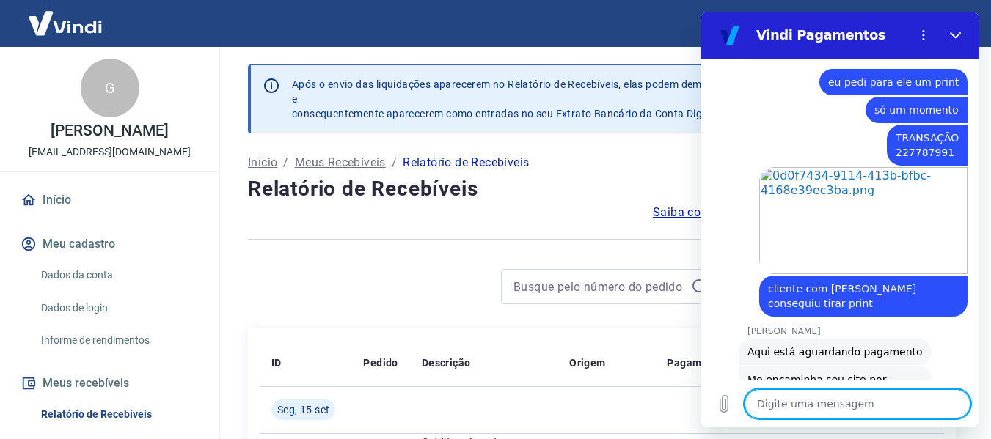
click at [841, 409] on textarea at bounding box center [858, 404] width 226 height 29
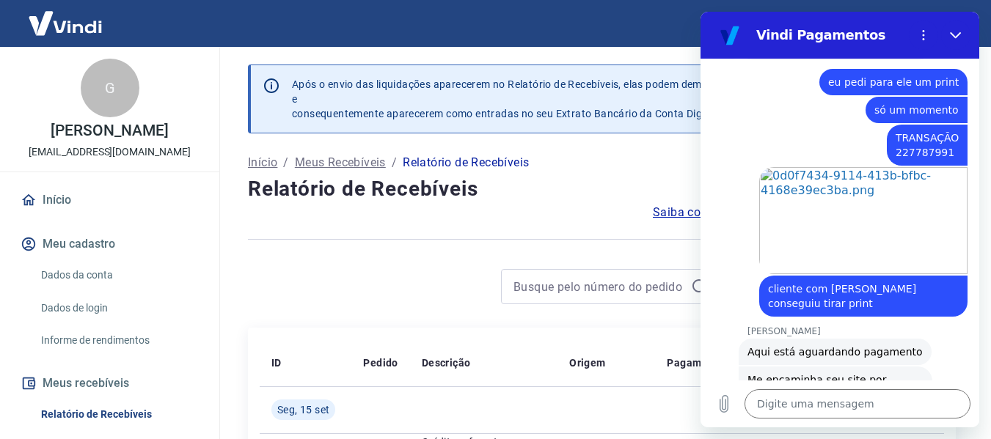
click at [767, 345] on span "Aqui está aguardando pagamento" at bounding box center [834, 352] width 175 height 15
copy span "Aqui está aguardando pagamento"
click at [790, 373] on span "Me encaminha seu site por gentileza" at bounding box center [835, 387] width 176 height 29
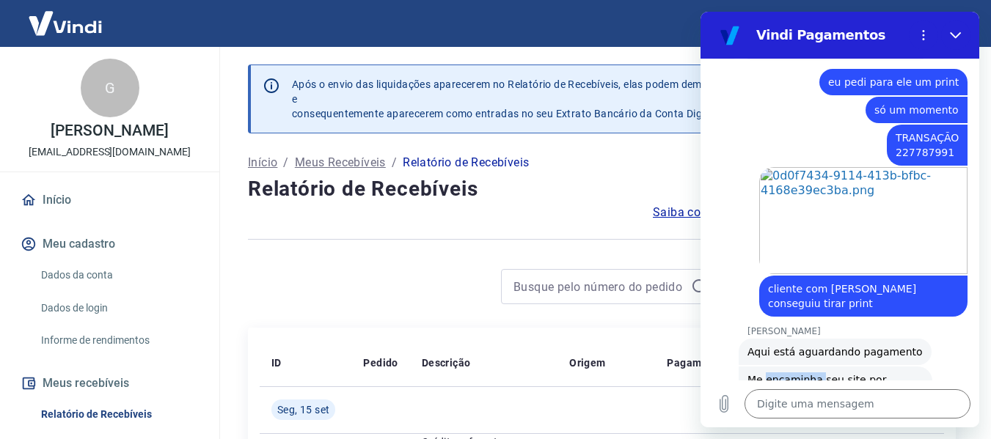
click at [790, 373] on span "Me encaminha seu site por gentileza" at bounding box center [835, 387] width 176 height 29
copy span "Me encaminha seu site por gentileza"
click at [809, 413] on textarea at bounding box center [858, 404] width 226 height 29
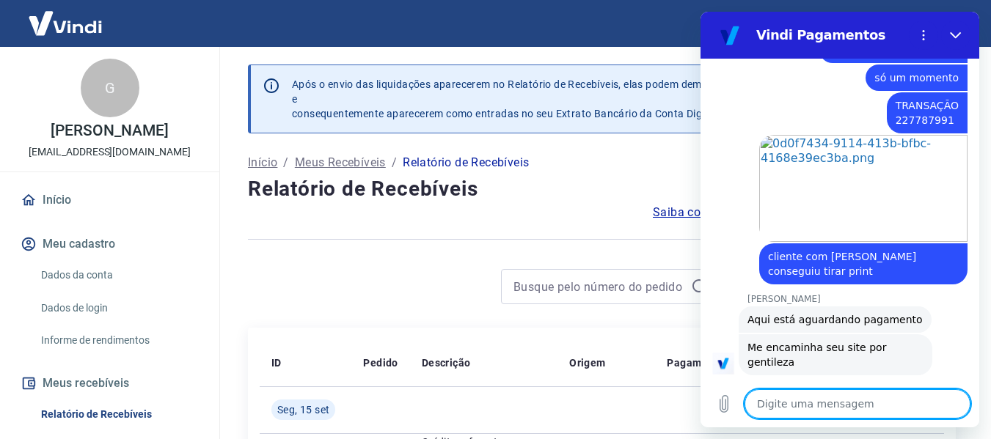
scroll to position [1143, 0]
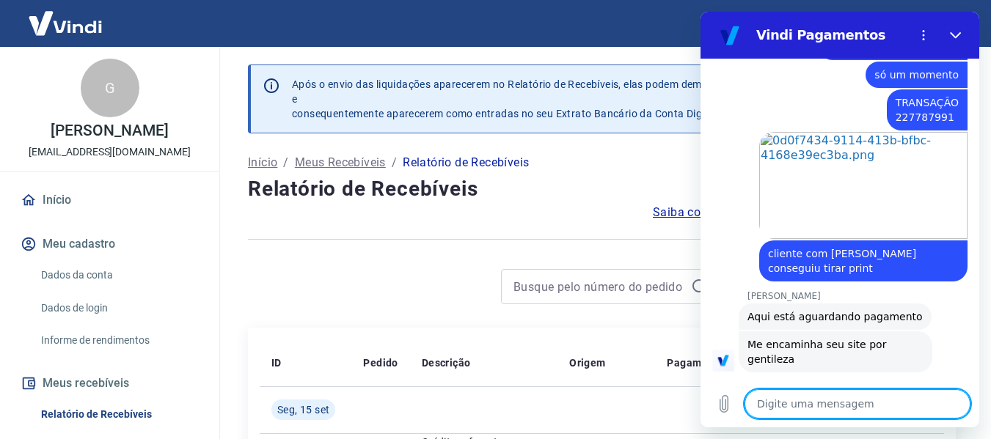
click at [918, 389] on link "[DOMAIN_NAME]" at bounding box center [910, 395] width 97 height 12
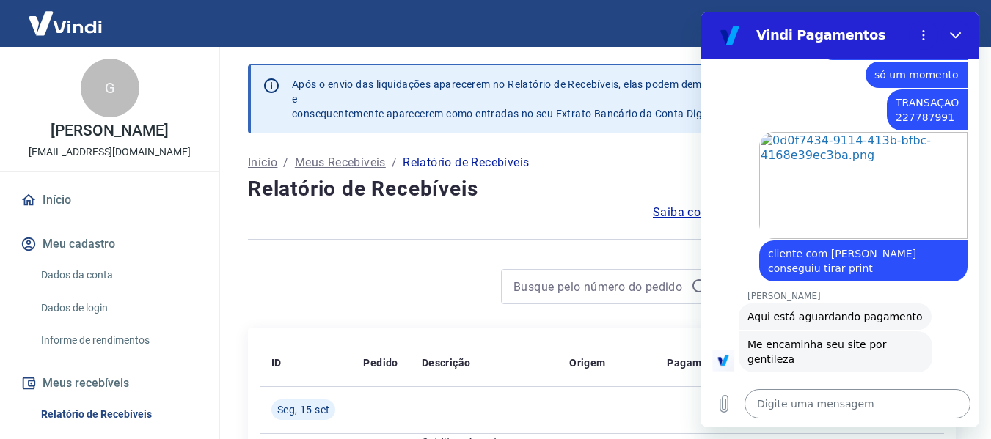
click at [880, 401] on textarea at bounding box center [858, 404] width 226 height 29
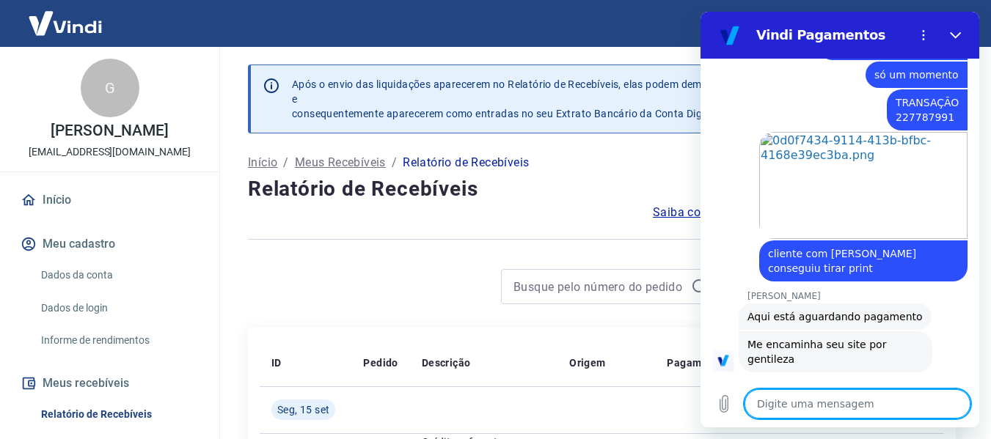
click at [951, 392] on icon "(abre em uma nova aba)" at bounding box center [954, 395] width 7 height 7
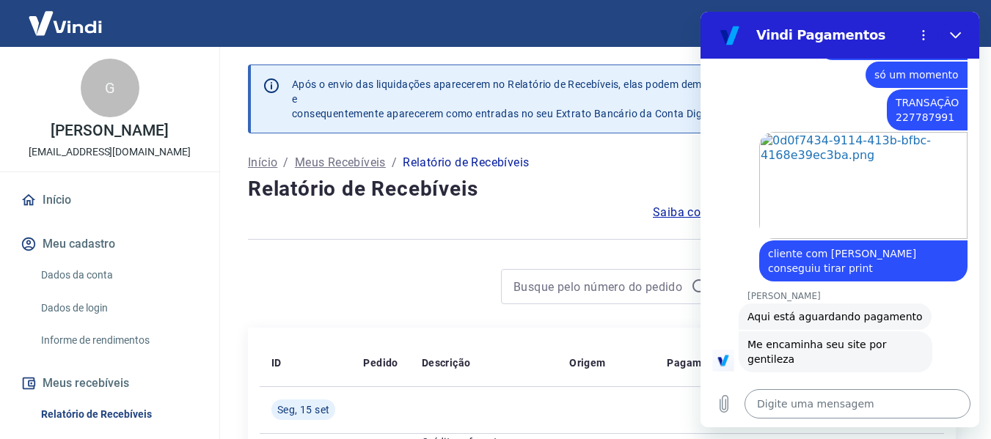
click at [800, 408] on textarea at bounding box center [858, 404] width 226 height 29
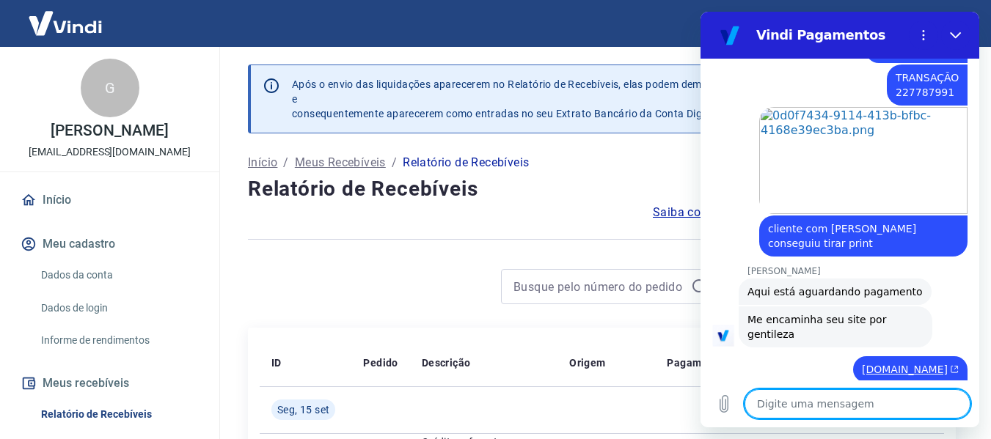
scroll to position [1171, 0]
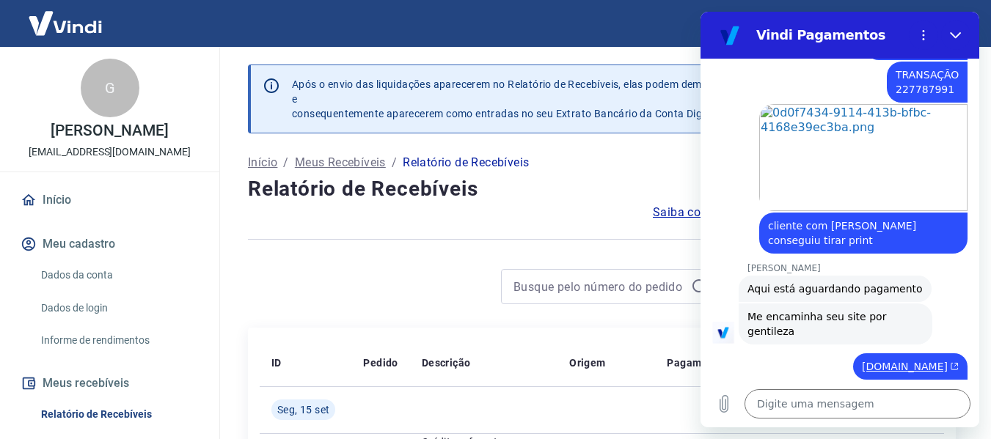
click at [898, 389] on link "[DOMAIN_NAME]" at bounding box center [910, 395] width 97 height 12
click at [786, 380] on div "diz: [DOMAIN_NAME]" at bounding box center [834, 394] width 267 height 28
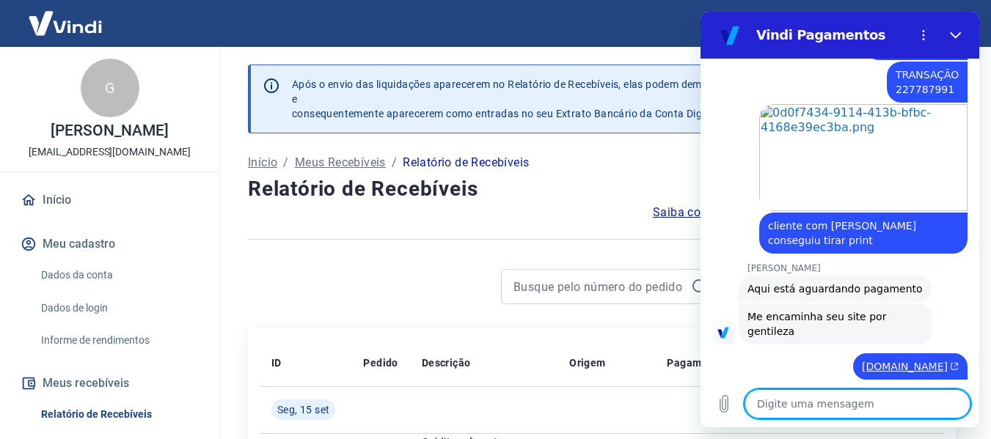
scroll to position [1234, 0]
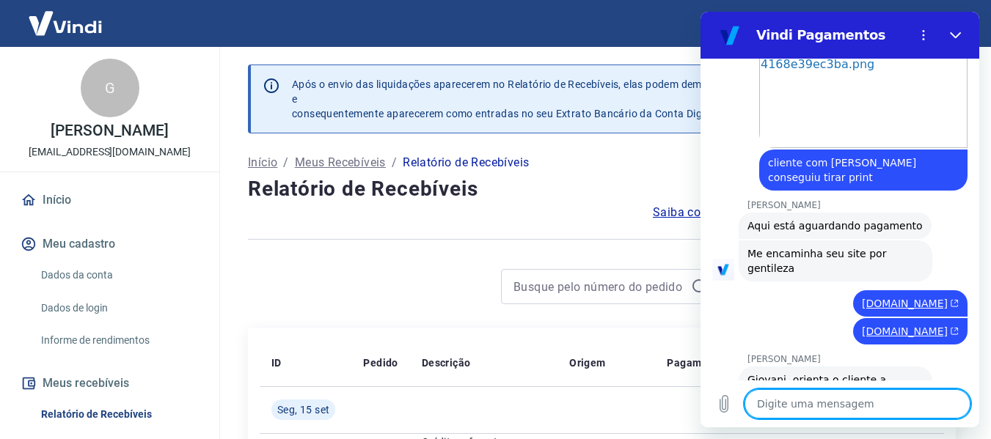
click at [874, 397] on textarea at bounding box center [858, 404] width 226 height 29
click at [804, 373] on span "Giovani, orienta o cliente a realizar novamente," at bounding box center [835, 387] width 176 height 29
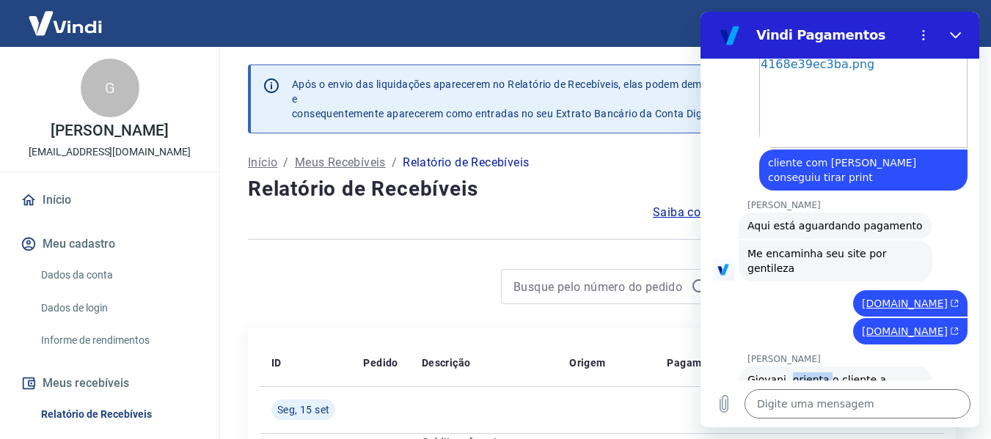
click at [804, 373] on span "Giovani, orienta o cliente a realizar novamente," at bounding box center [835, 387] width 176 height 29
copy span "Giovani, orienta o cliente a realizar novamente,"
click at [860, 406] on textarea at bounding box center [858, 404] width 226 height 29
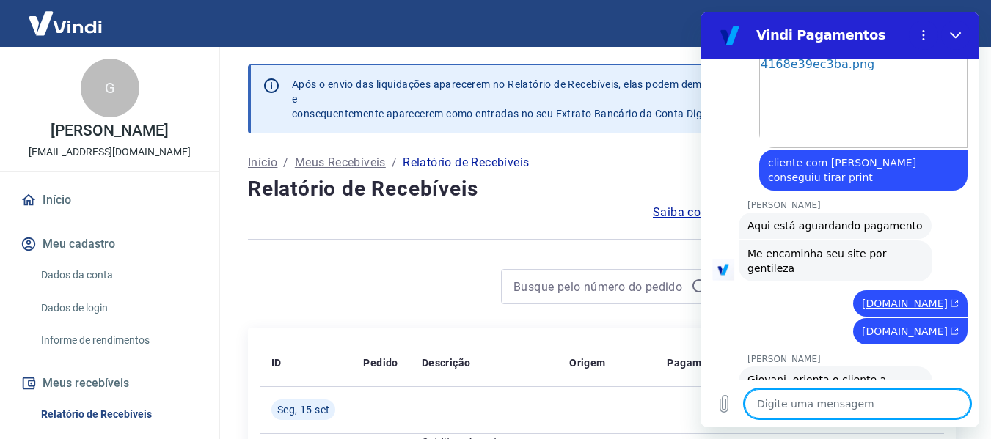
click at [804, 406] on textarea at bounding box center [858, 404] width 226 height 29
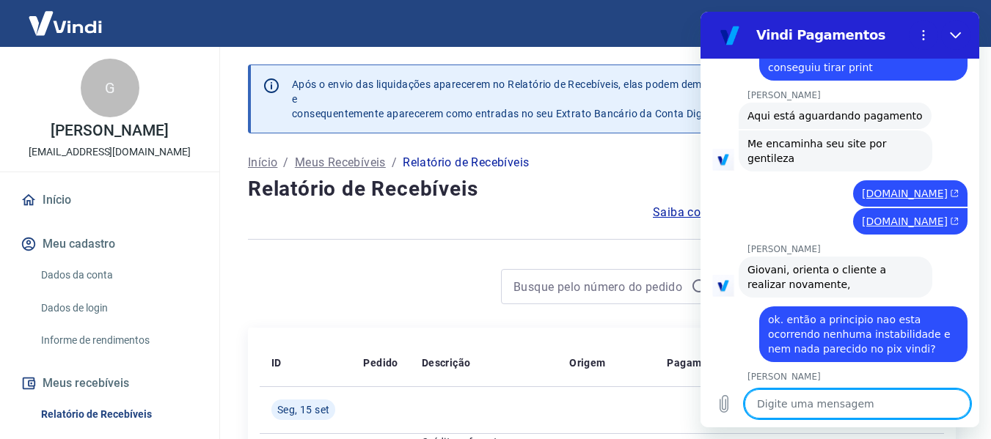
scroll to position [1347, 0]
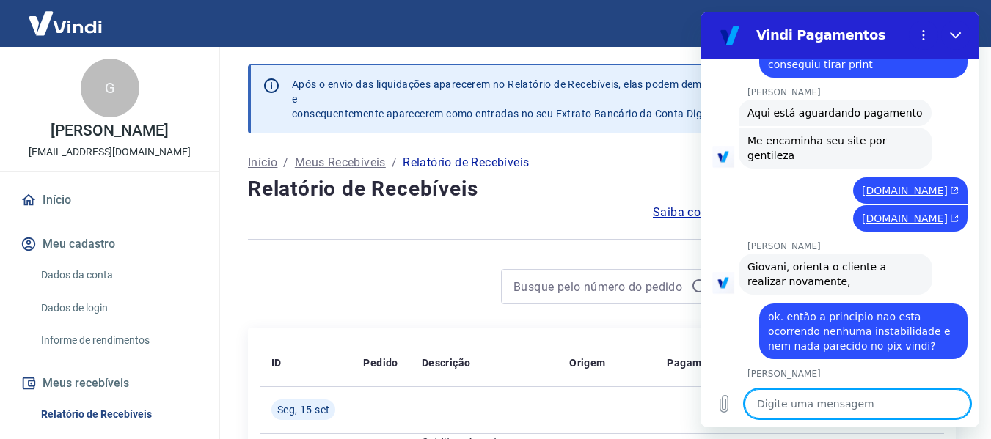
click at [834, 402] on textarea at bounding box center [858, 404] width 226 height 29
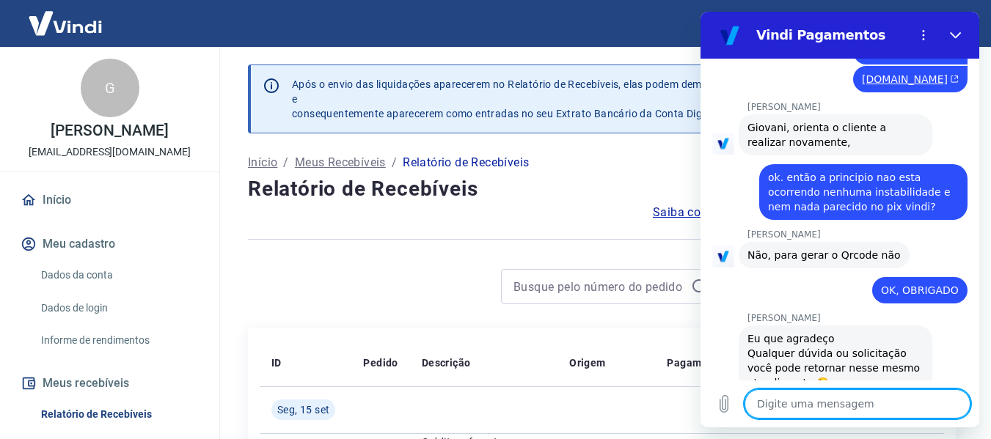
scroll to position [1489, 0]
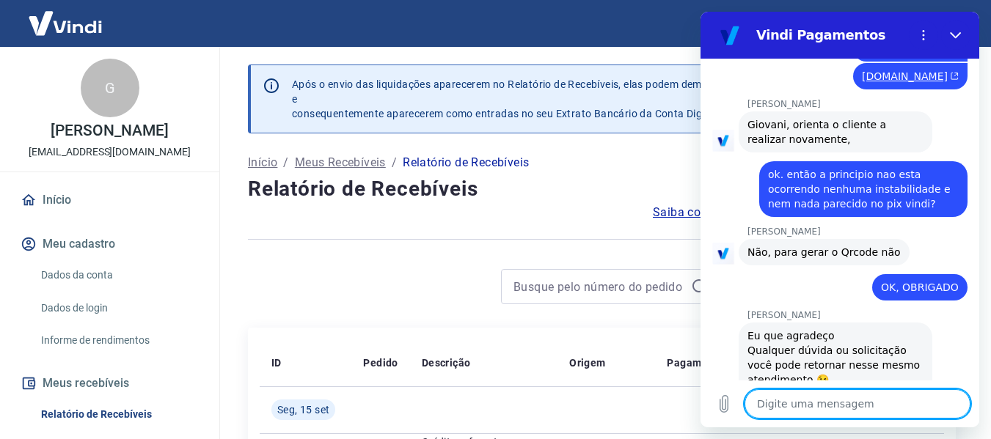
click at [848, 393] on textarea at bounding box center [858, 404] width 226 height 29
click at [848, 398] on textarea at bounding box center [858, 404] width 226 height 29
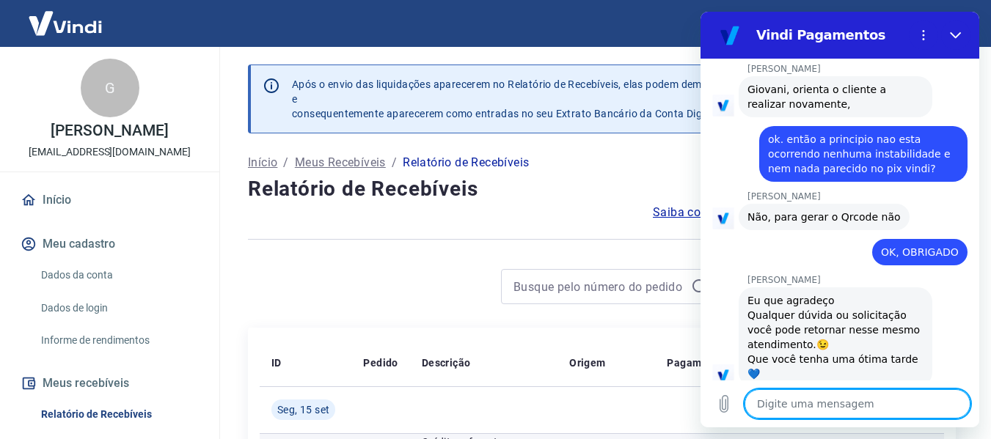
scroll to position [1606, 0]
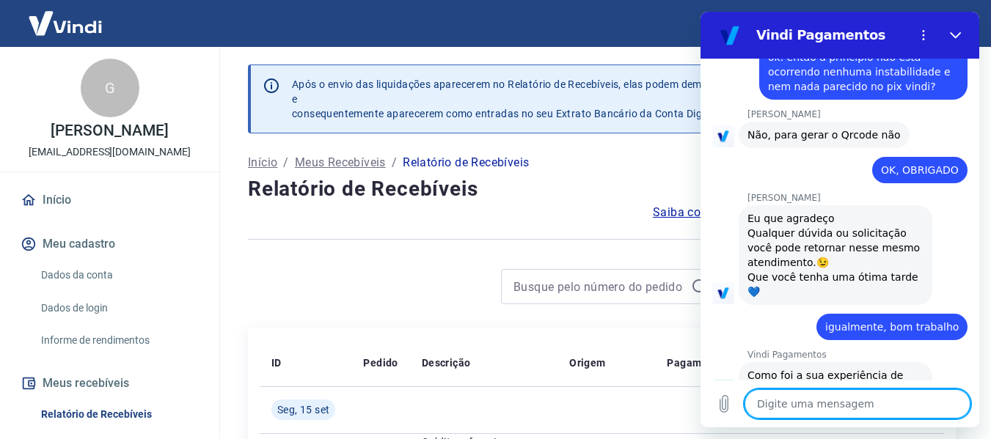
click at [866, 423] on button "Boa 👍" at bounding box center [865, 444] width 59 height 43
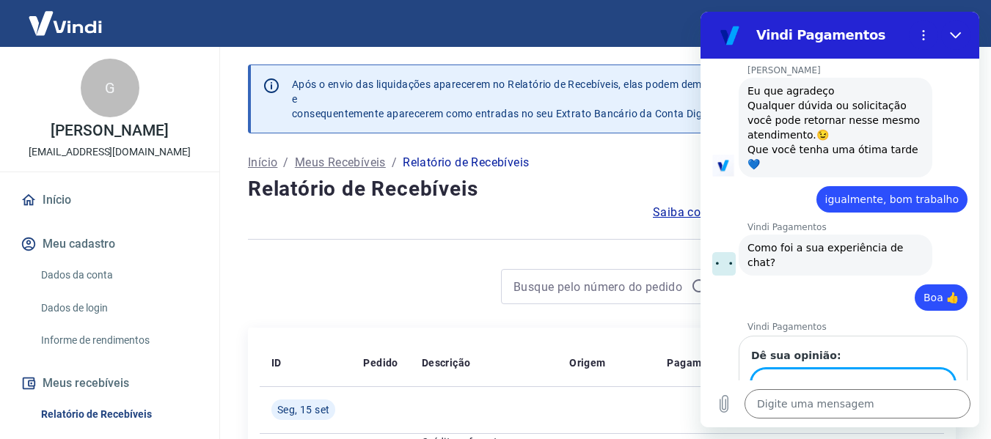
scroll to position [1733, 0]
